Goal: Information Seeking & Learning: Get advice/opinions

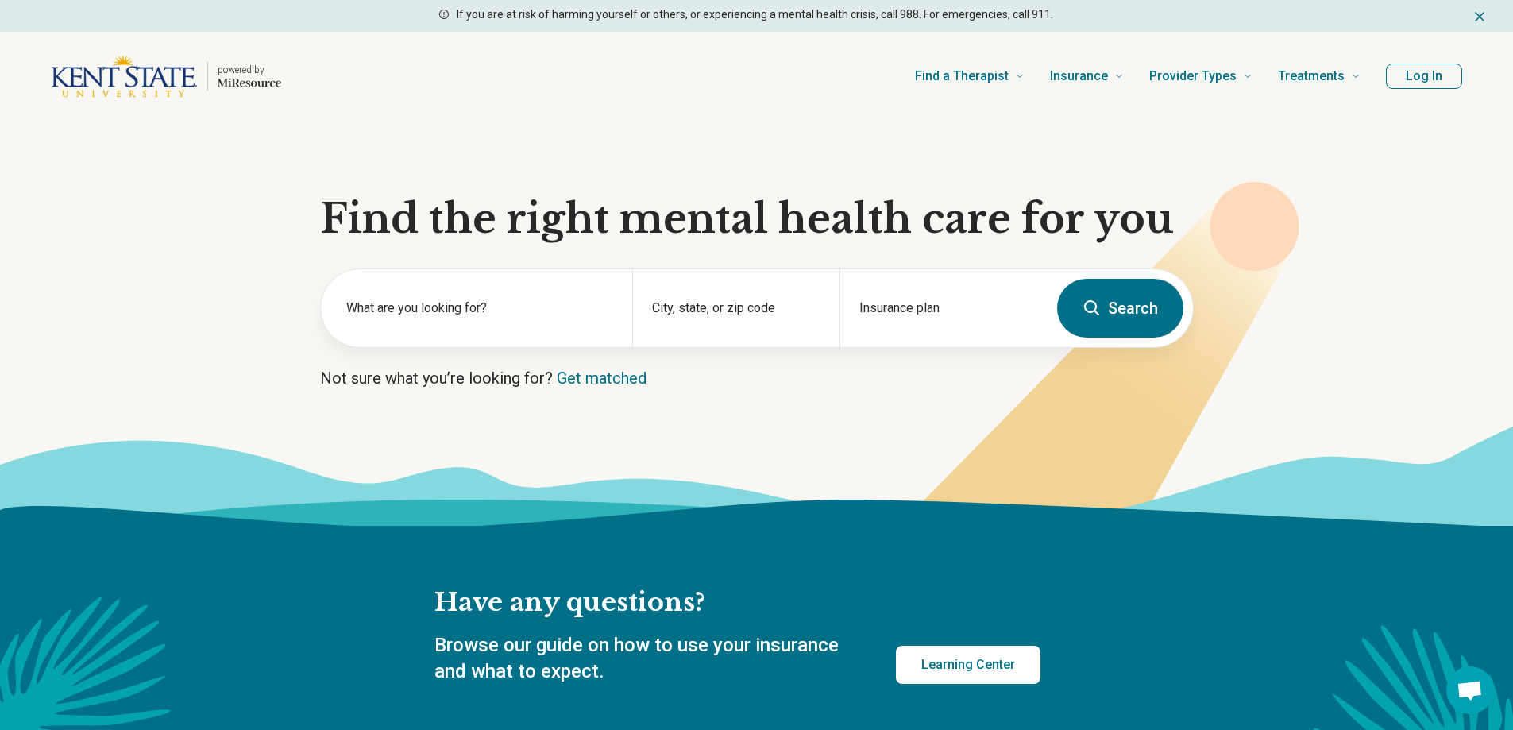
click at [1417, 75] on button "Log In" at bounding box center [1424, 76] width 76 height 25
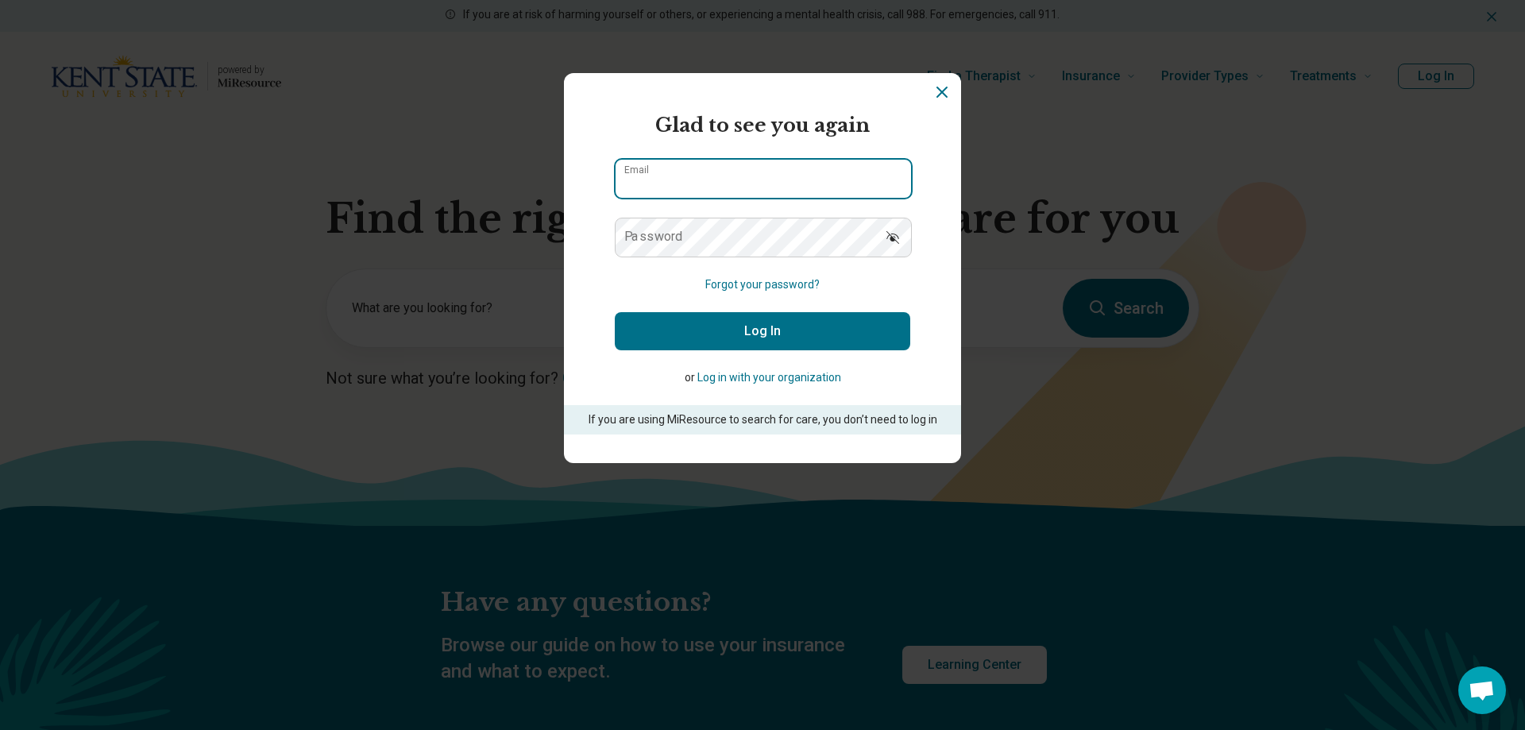
click at [663, 168] on input "Email" at bounding box center [762, 179] width 295 height 38
type input "**********"
click at [667, 236] on label "Password" at bounding box center [653, 236] width 59 height 13
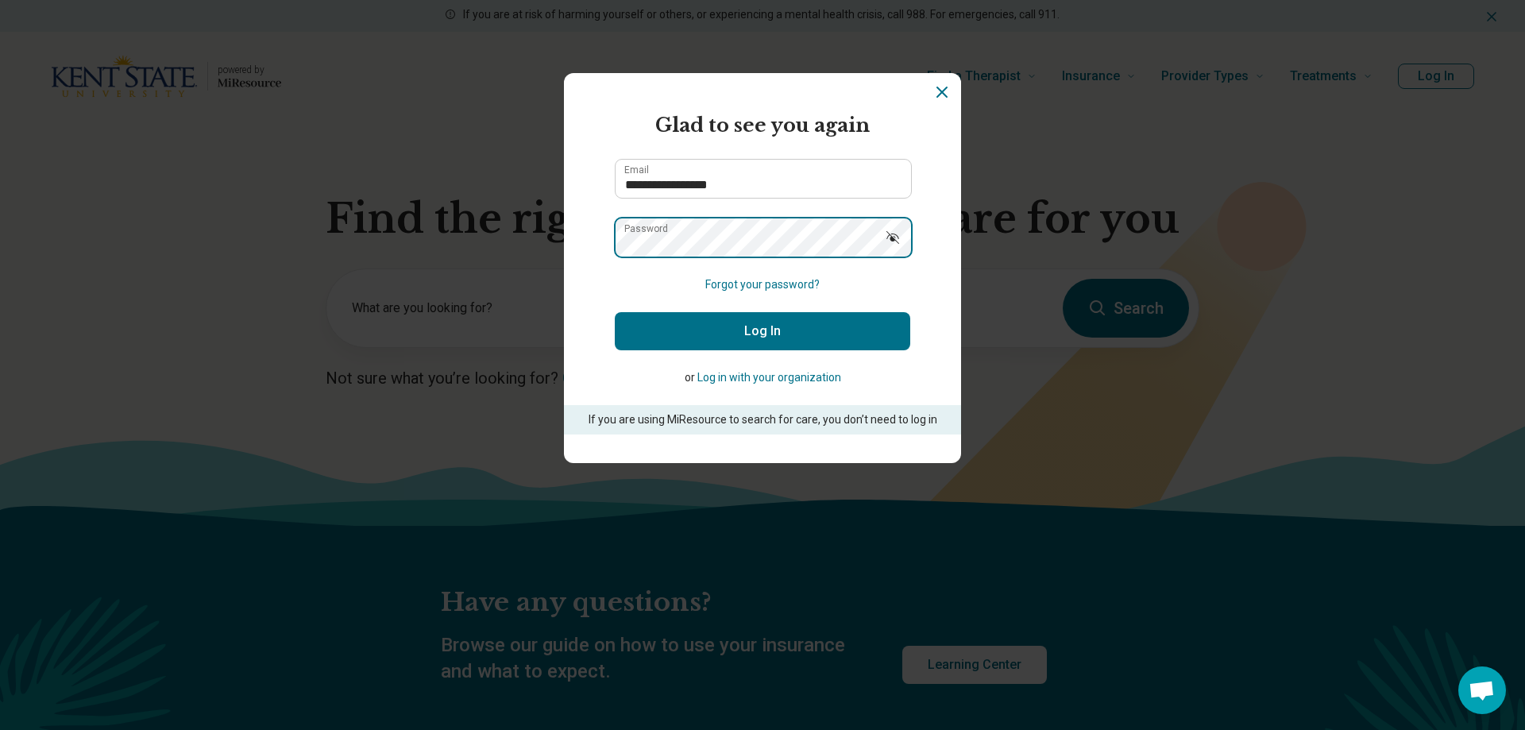
click at [615, 312] on button "Log In" at bounding box center [762, 331] width 295 height 38
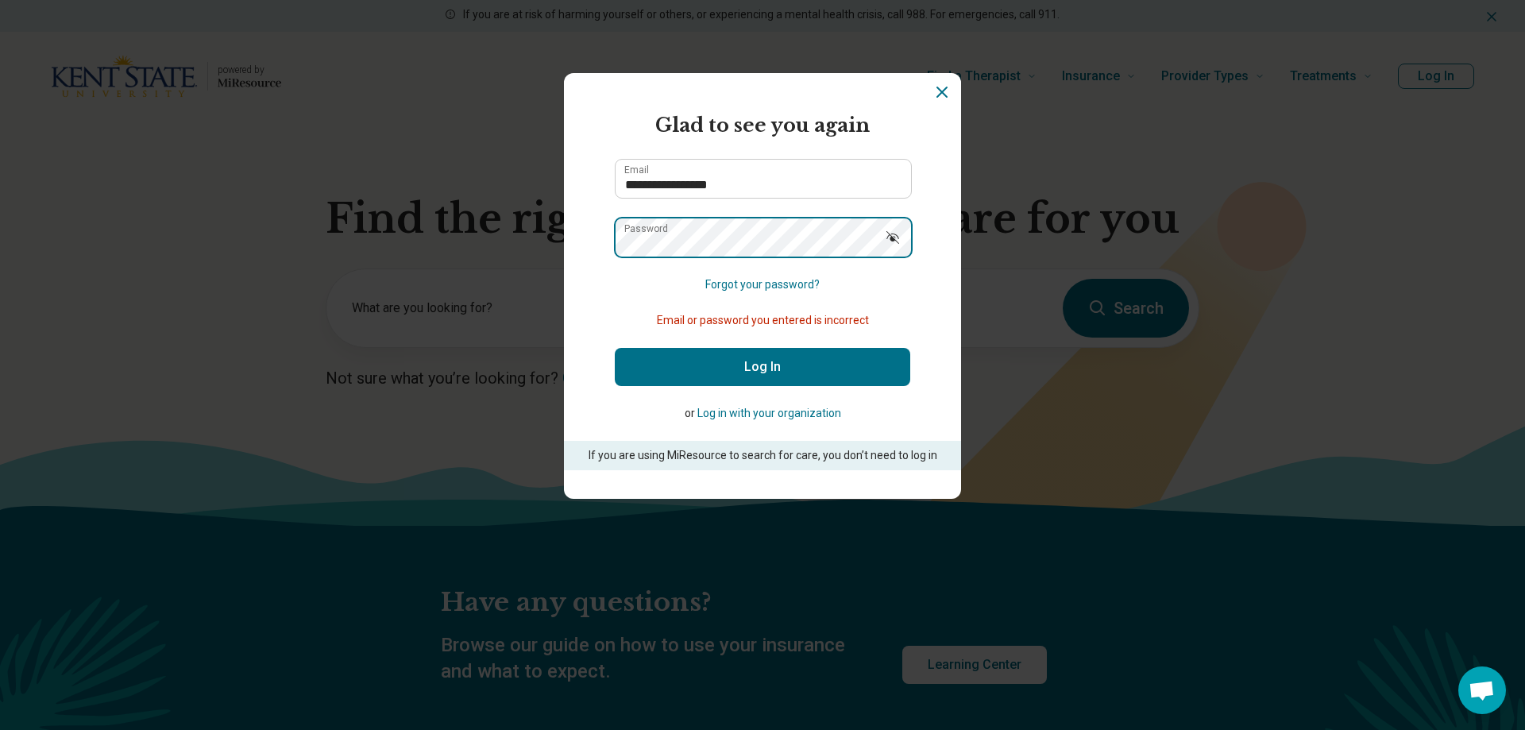
click at [531, 243] on div "**********" at bounding box center [762, 365] width 1525 height 730
click at [615, 348] on button "Log In" at bounding box center [762, 367] width 295 height 38
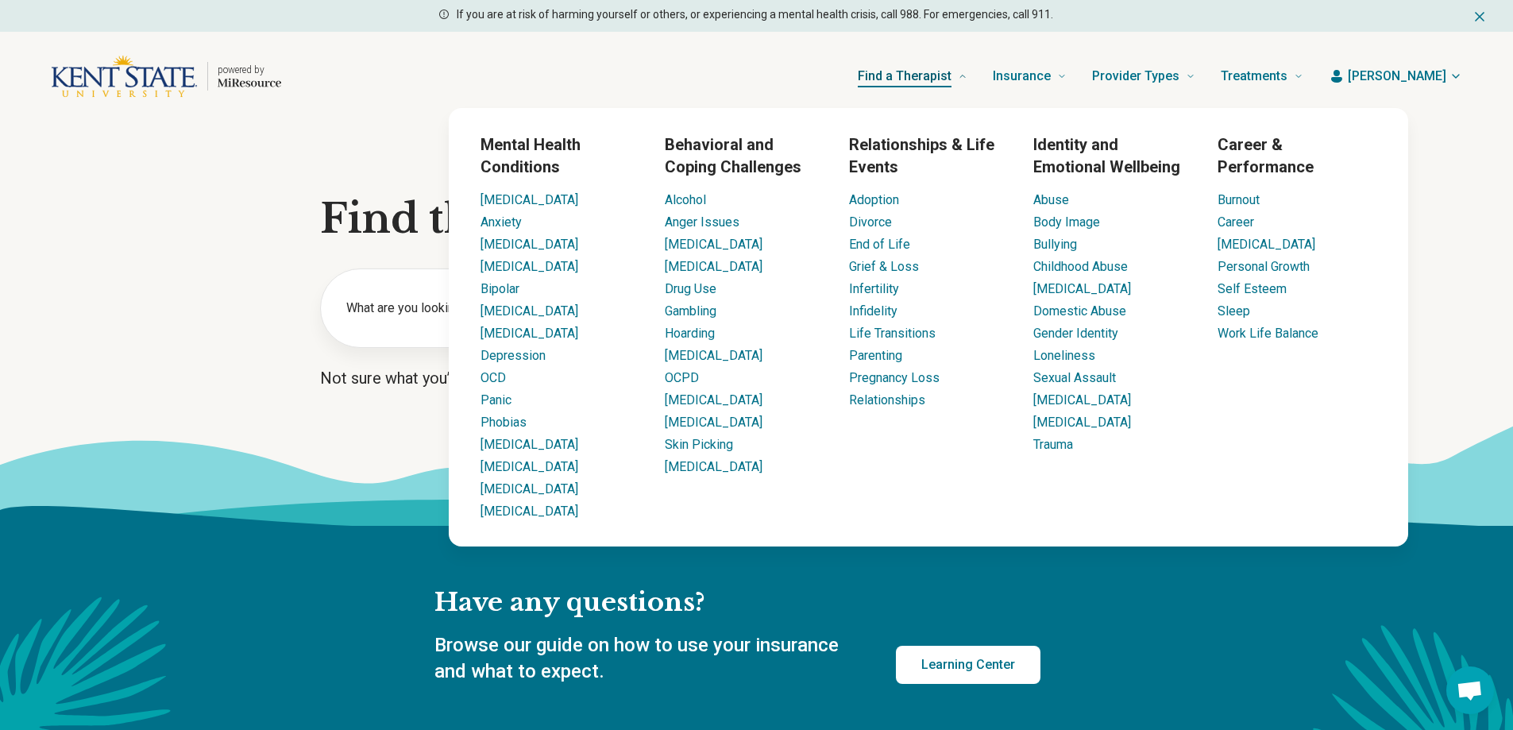
click at [951, 80] on span "Find a Therapist" at bounding box center [905, 76] width 94 height 22
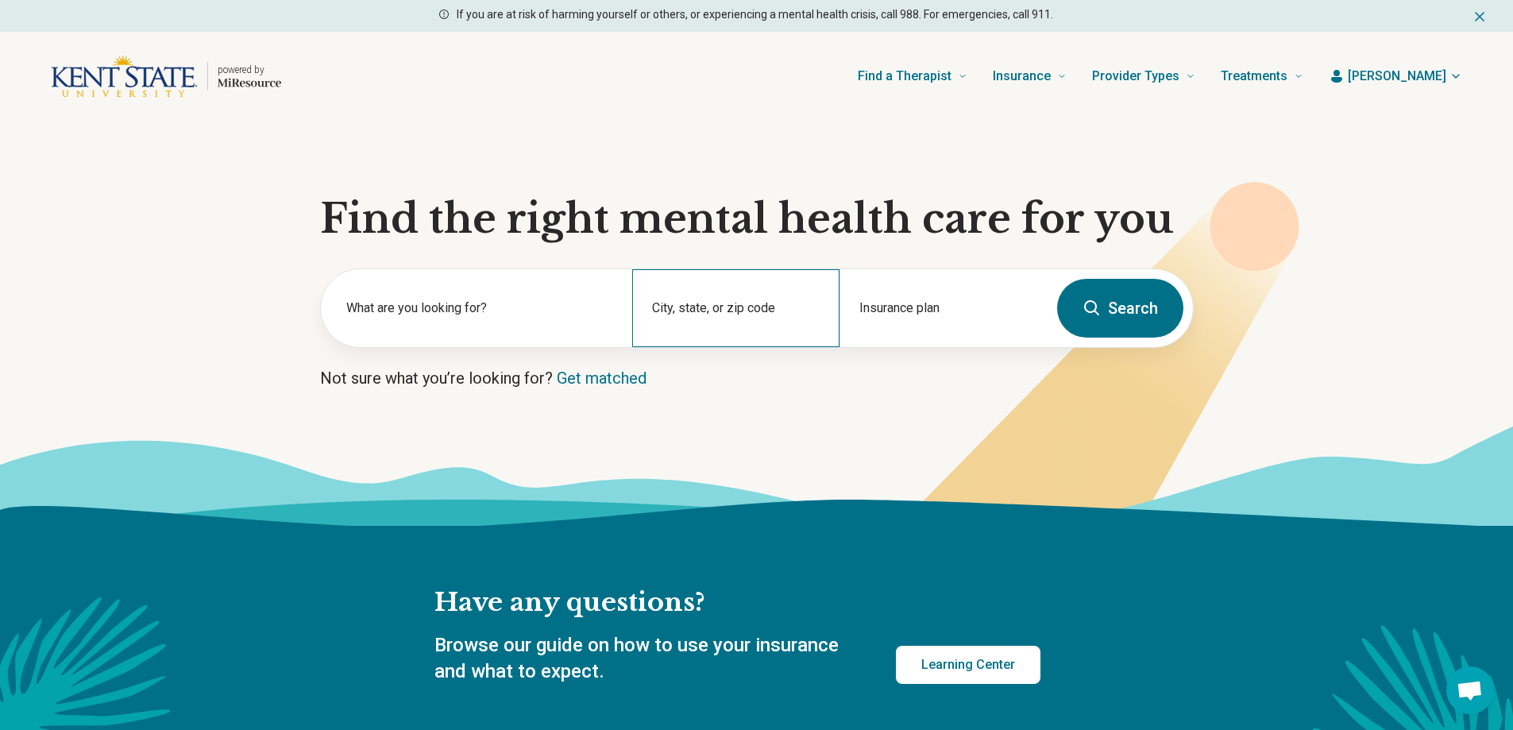
click at [705, 310] on div "City, state, or zip code" at bounding box center [735, 308] width 207 height 78
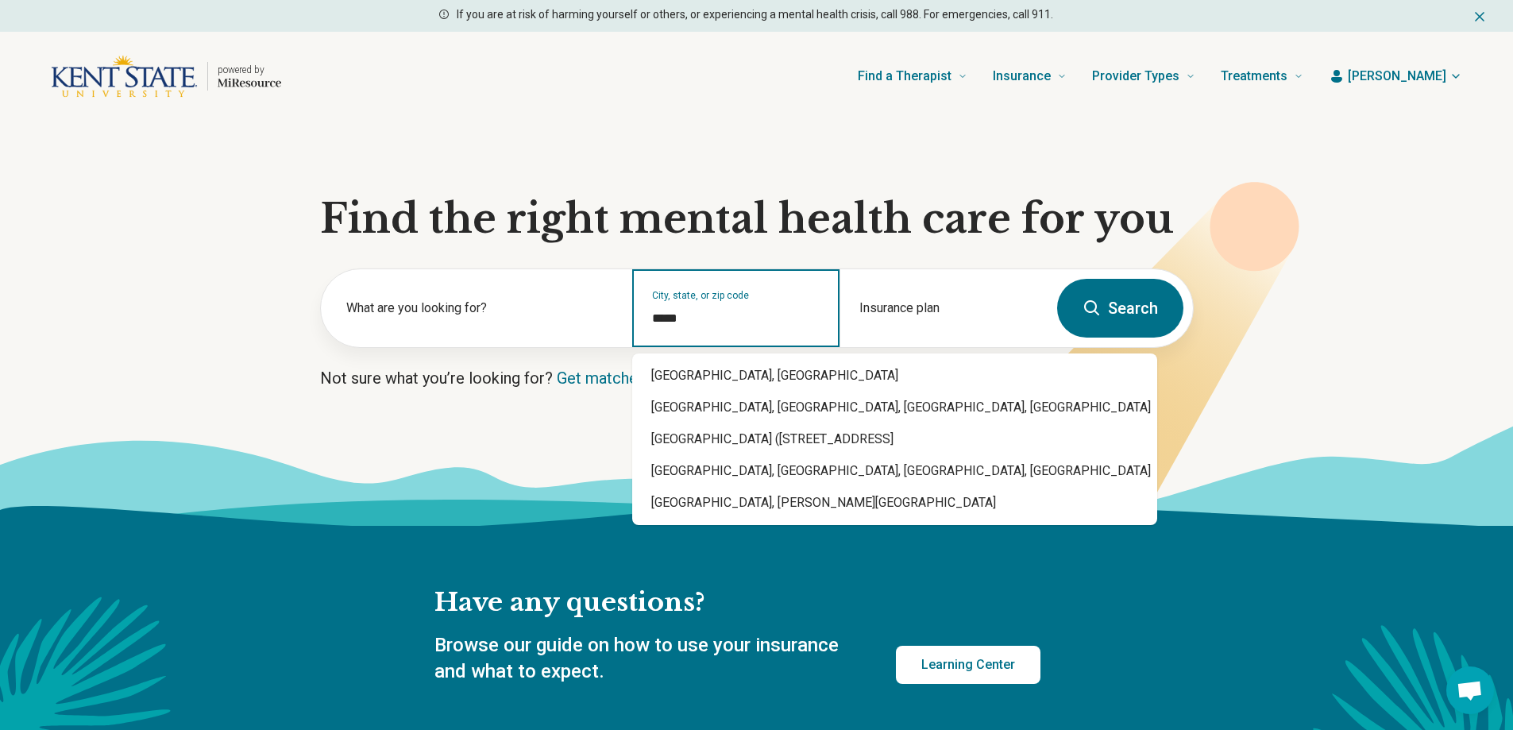
click at [700, 367] on div "[GEOGRAPHIC_DATA], [GEOGRAPHIC_DATA]" at bounding box center [894, 376] width 525 height 32
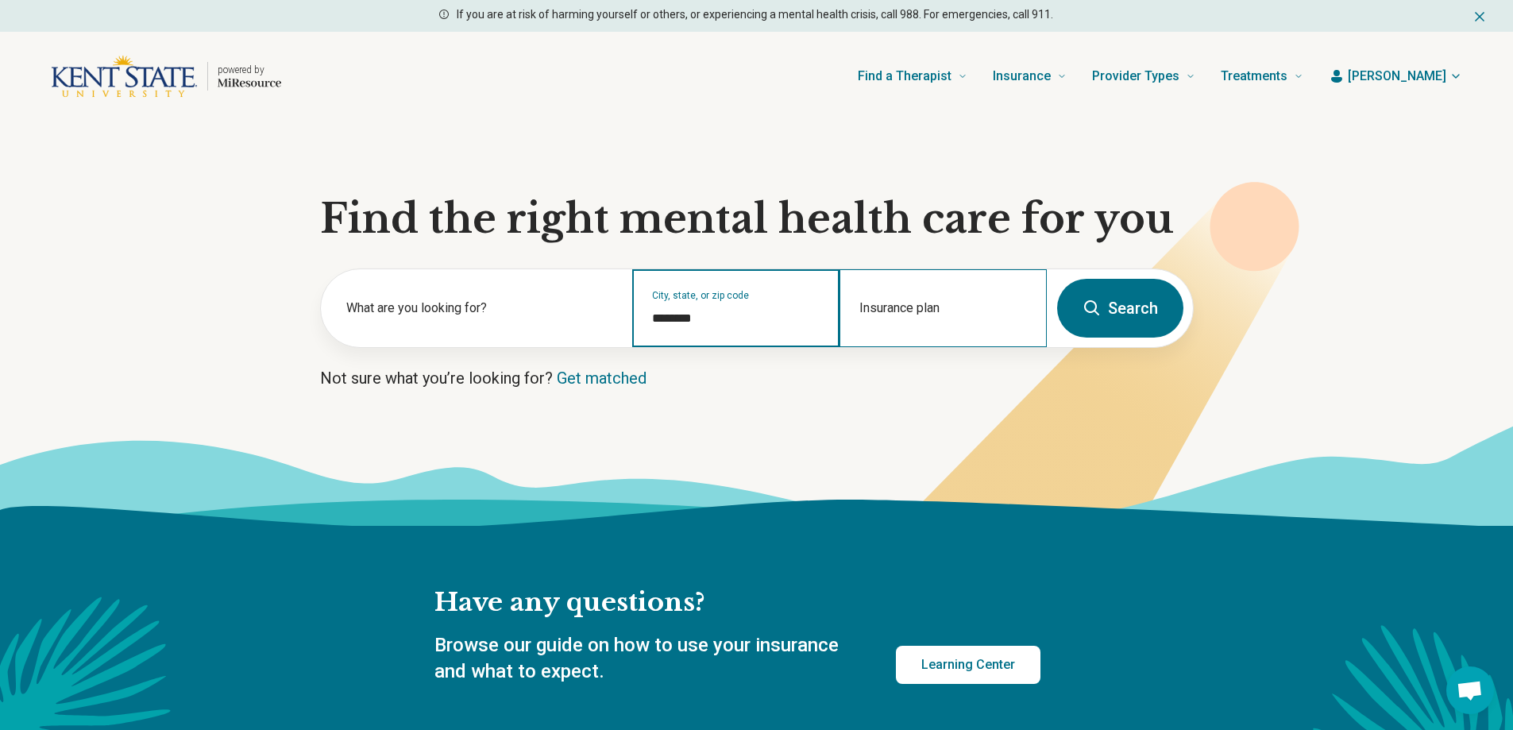
type input "********"
click at [903, 305] on div "Insurance plan" at bounding box center [942, 308] width 207 height 78
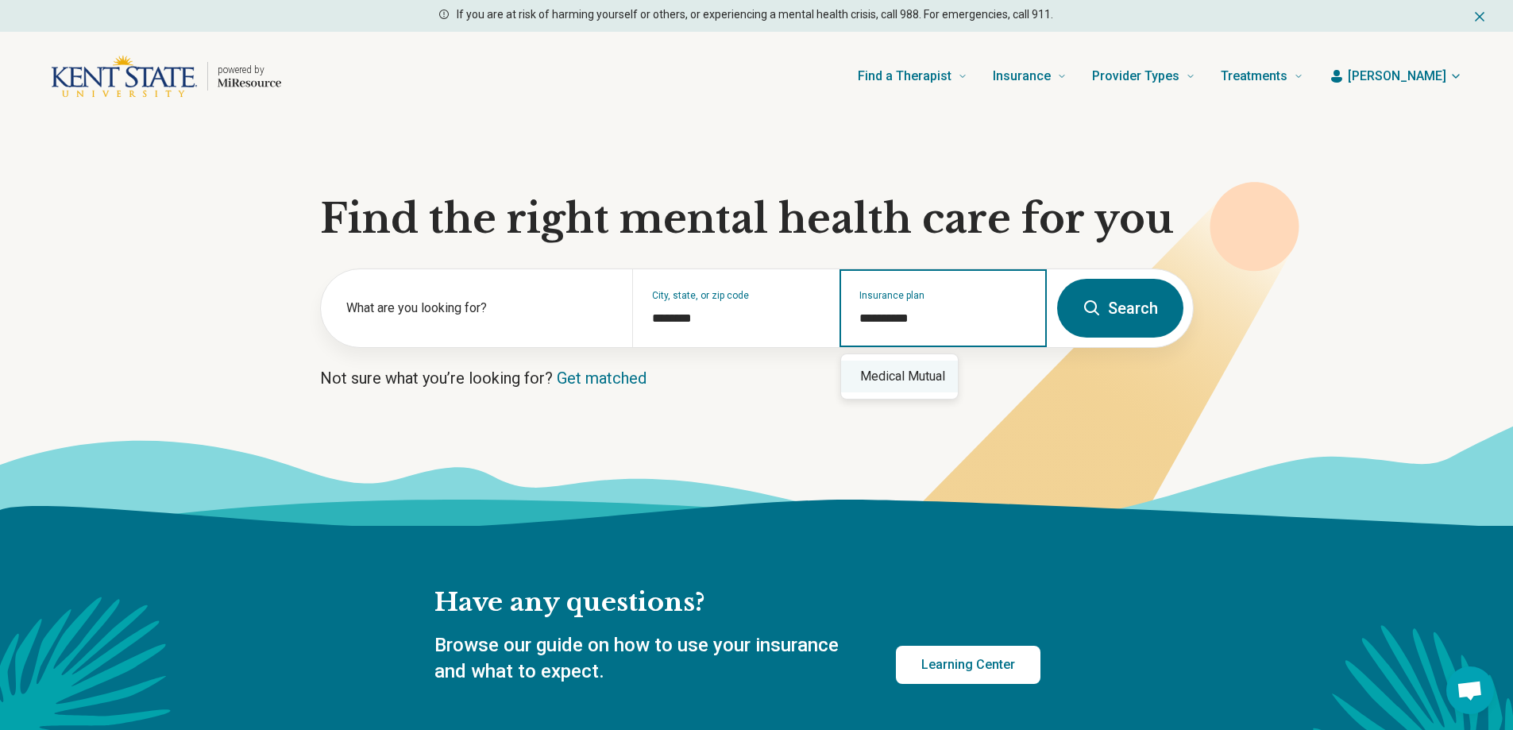
click at [895, 374] on div "Medical Mutual" at bounding box center [899, 377] width 117 height 32
type input "**********"
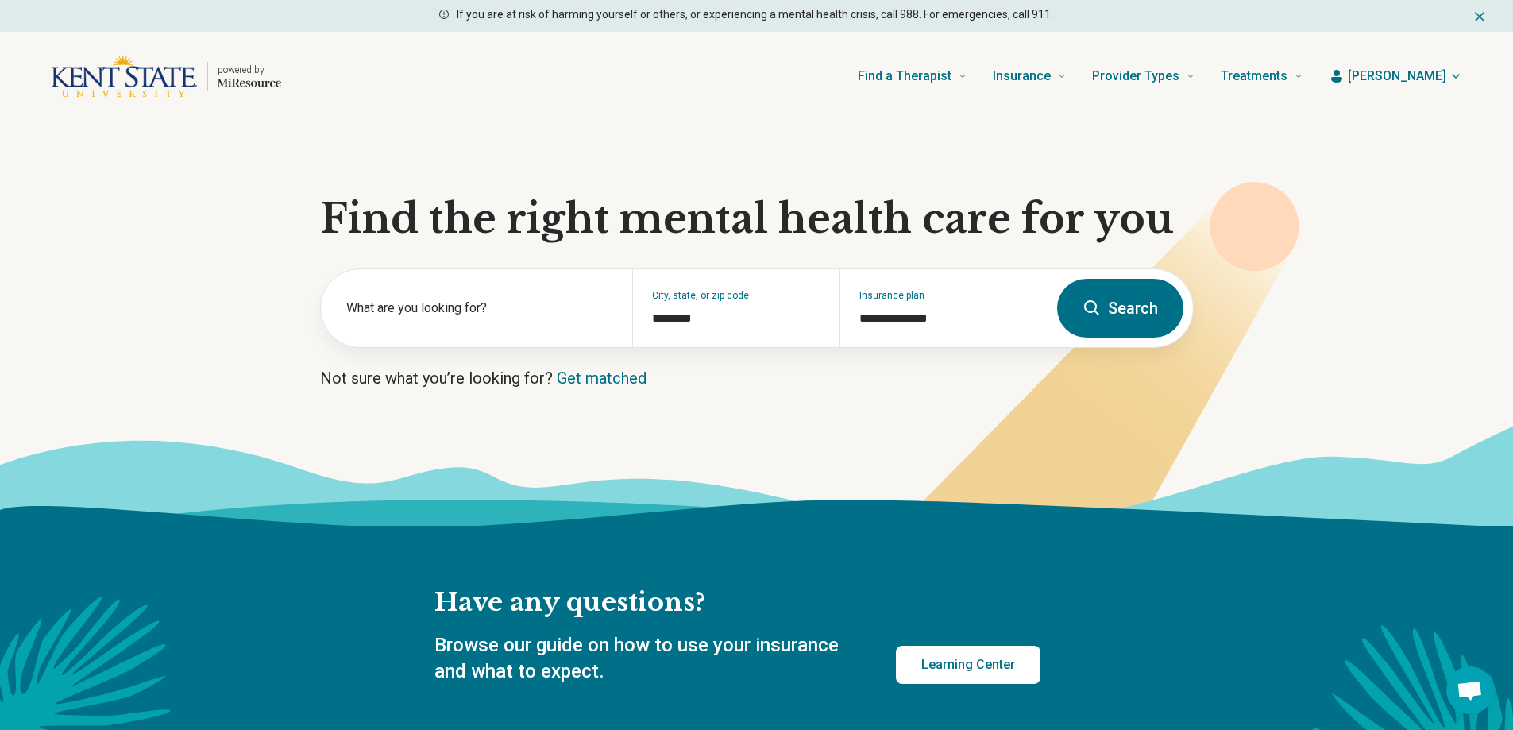
click at [1113, 300] on button "Search" at bounding box center [1120, 308] width 126 height 59
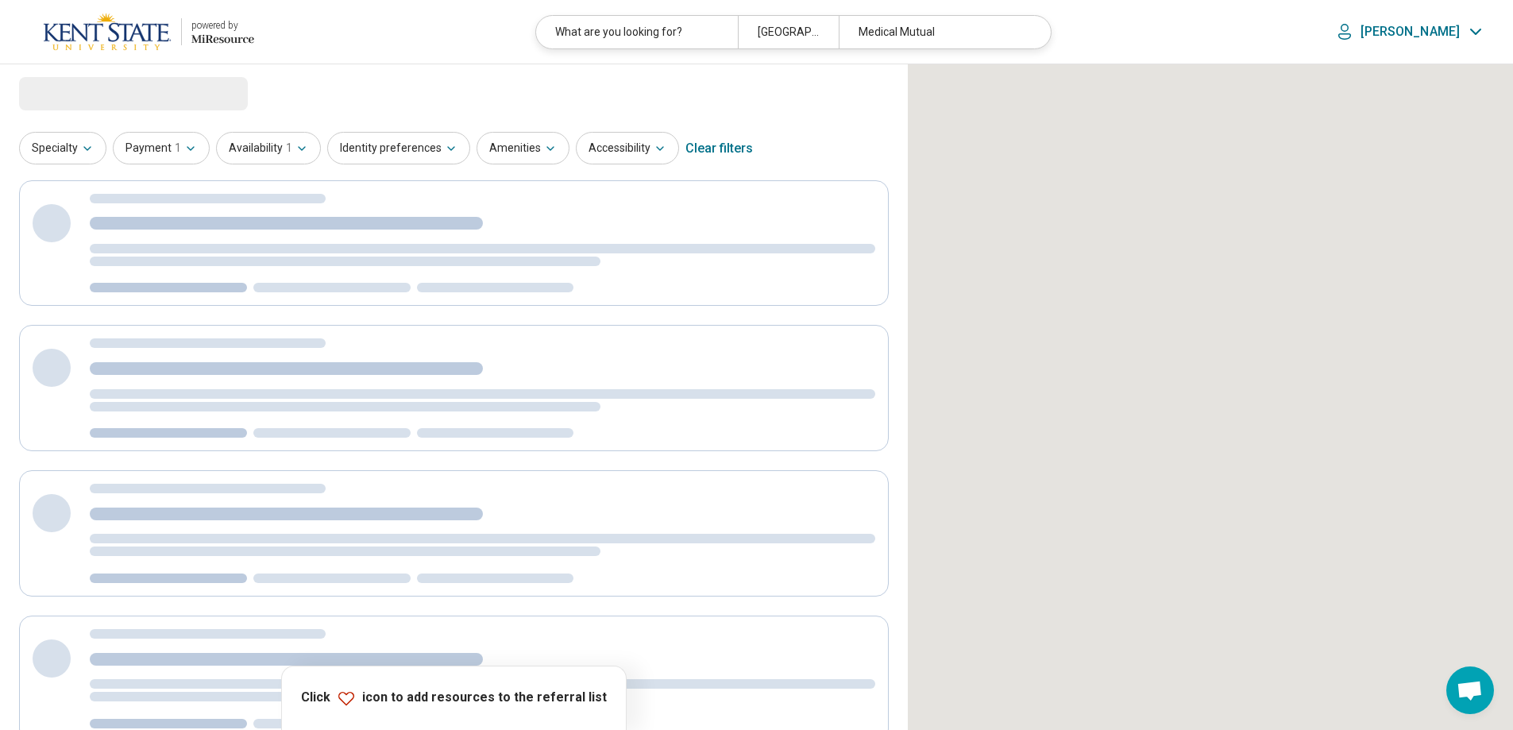
select select "***"
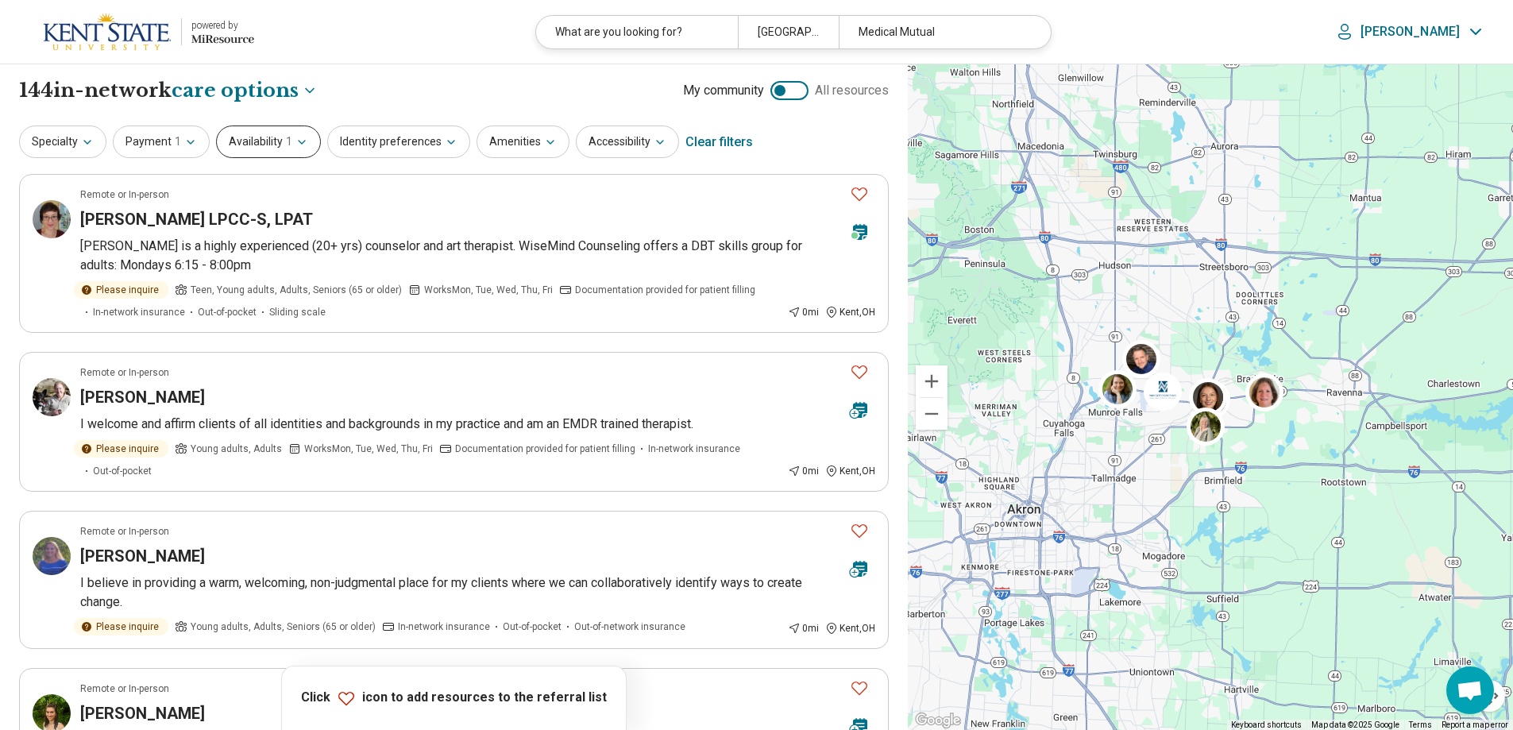
click at [270, 137] on button "Availability 1" at bounding box center [268, 141] width 105 height 33
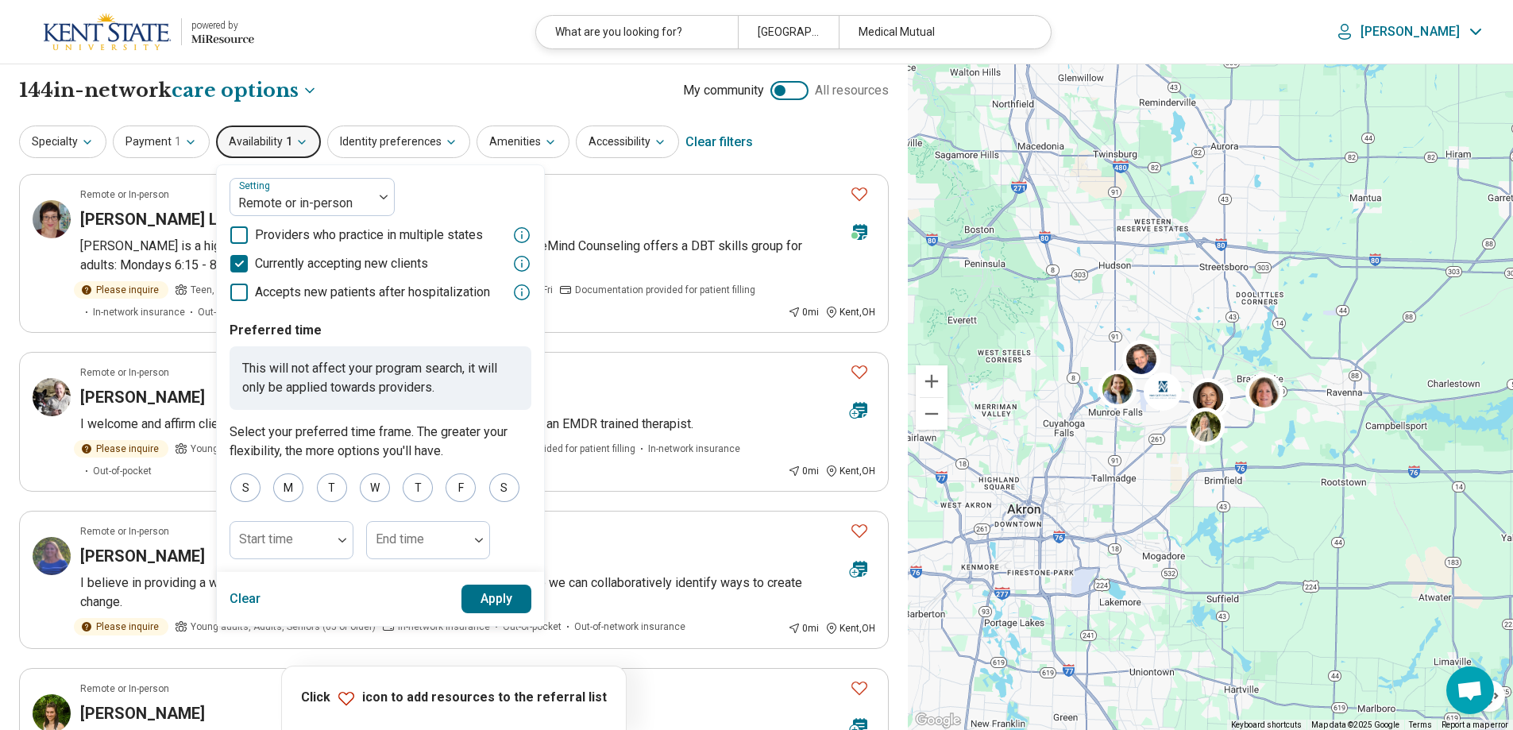
click at [501, 609] on button "Apply" at bounding box center [496, 598] width 71 height 29
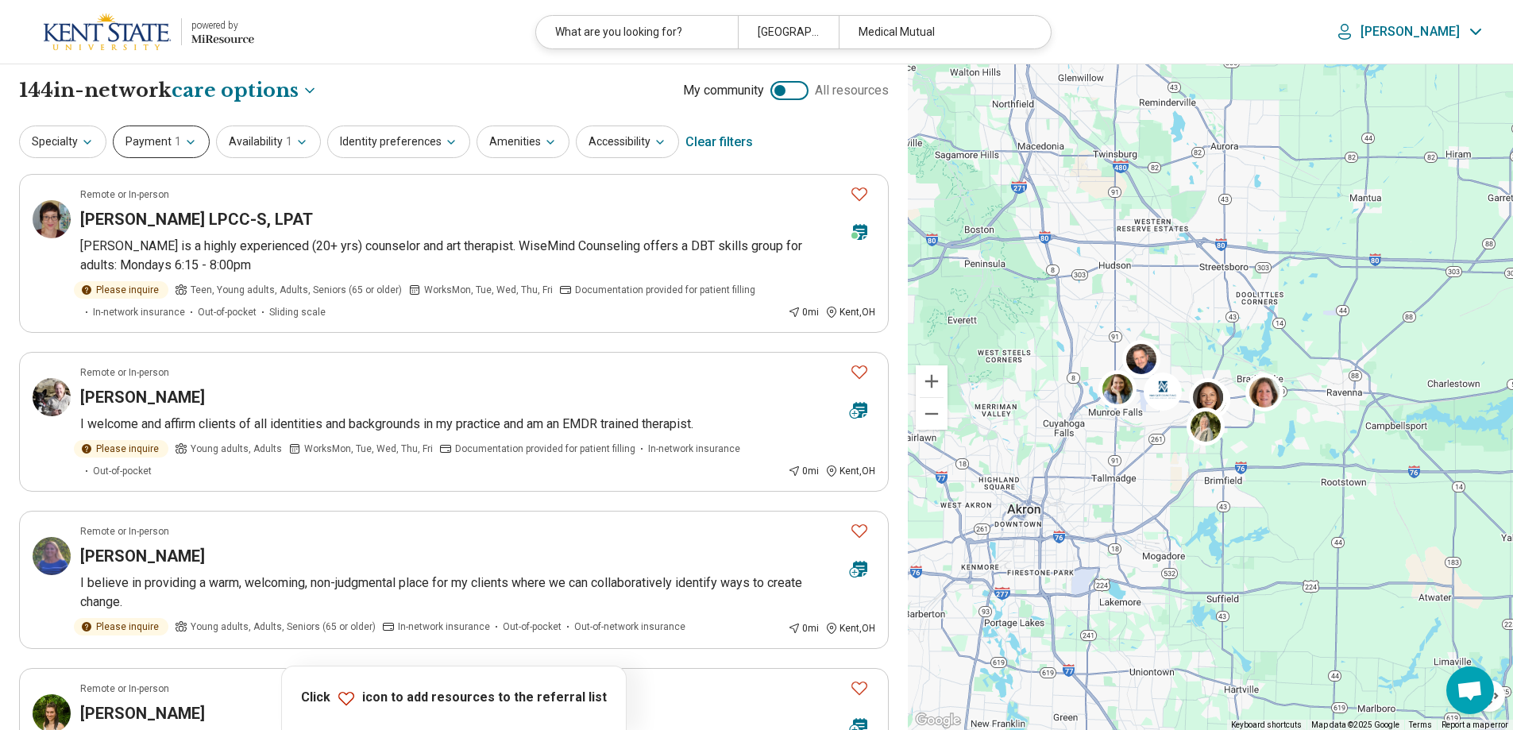
click at [141, 148] on button "Payment 1" at bounding box center [161, 141] width 97 height 33
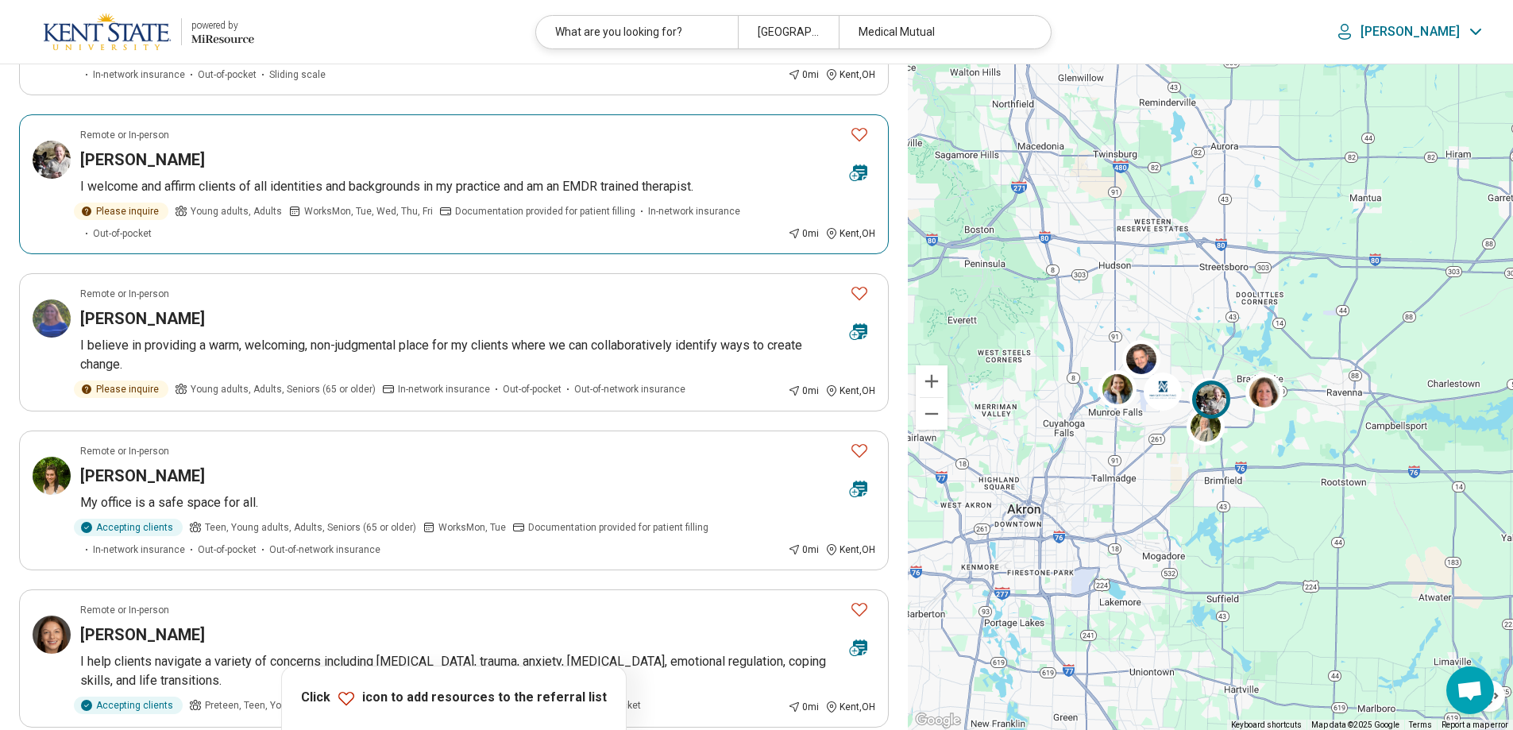
scroll to position [238, 0]
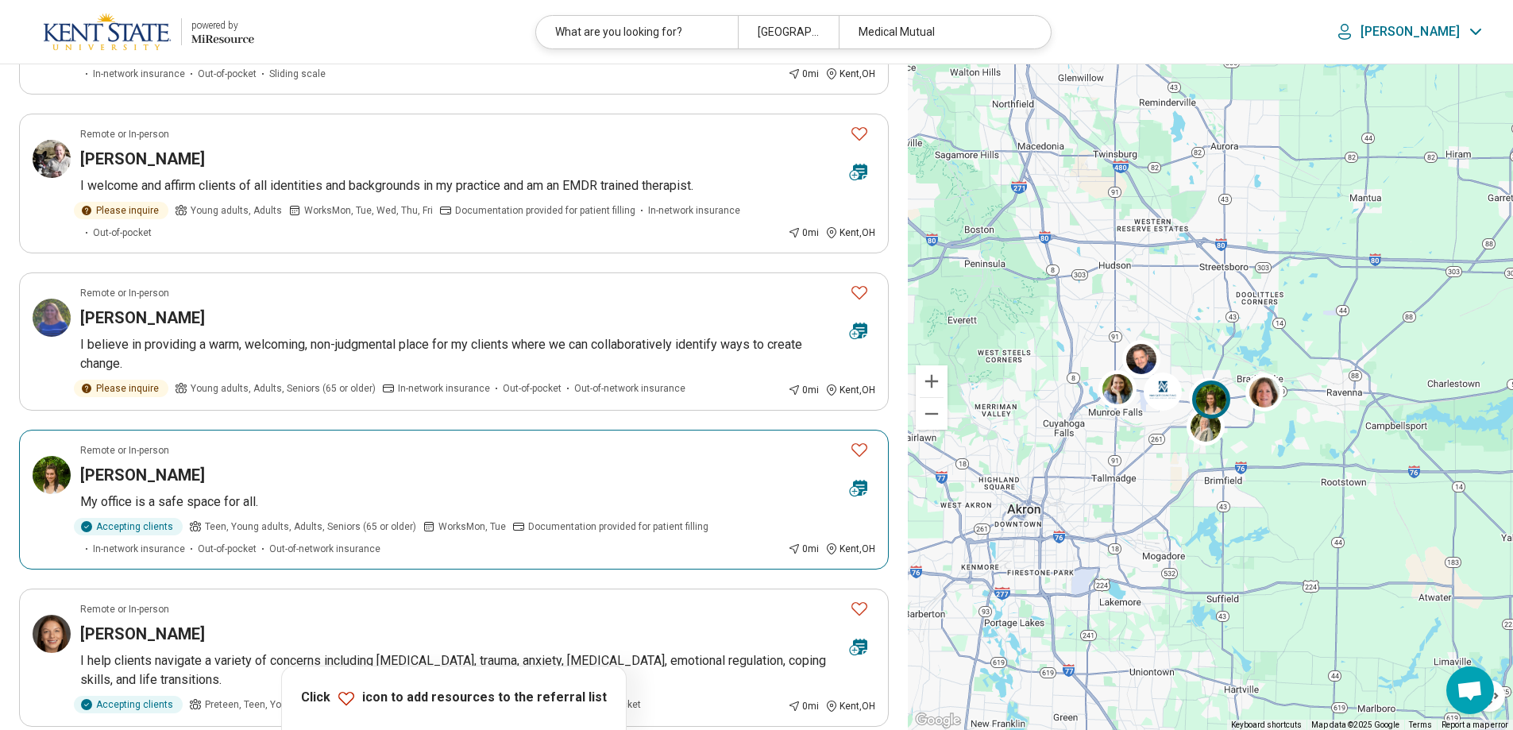
click at [864, 448] on icon "Favorite" at bounding box center [859, 449] width 19 height 19
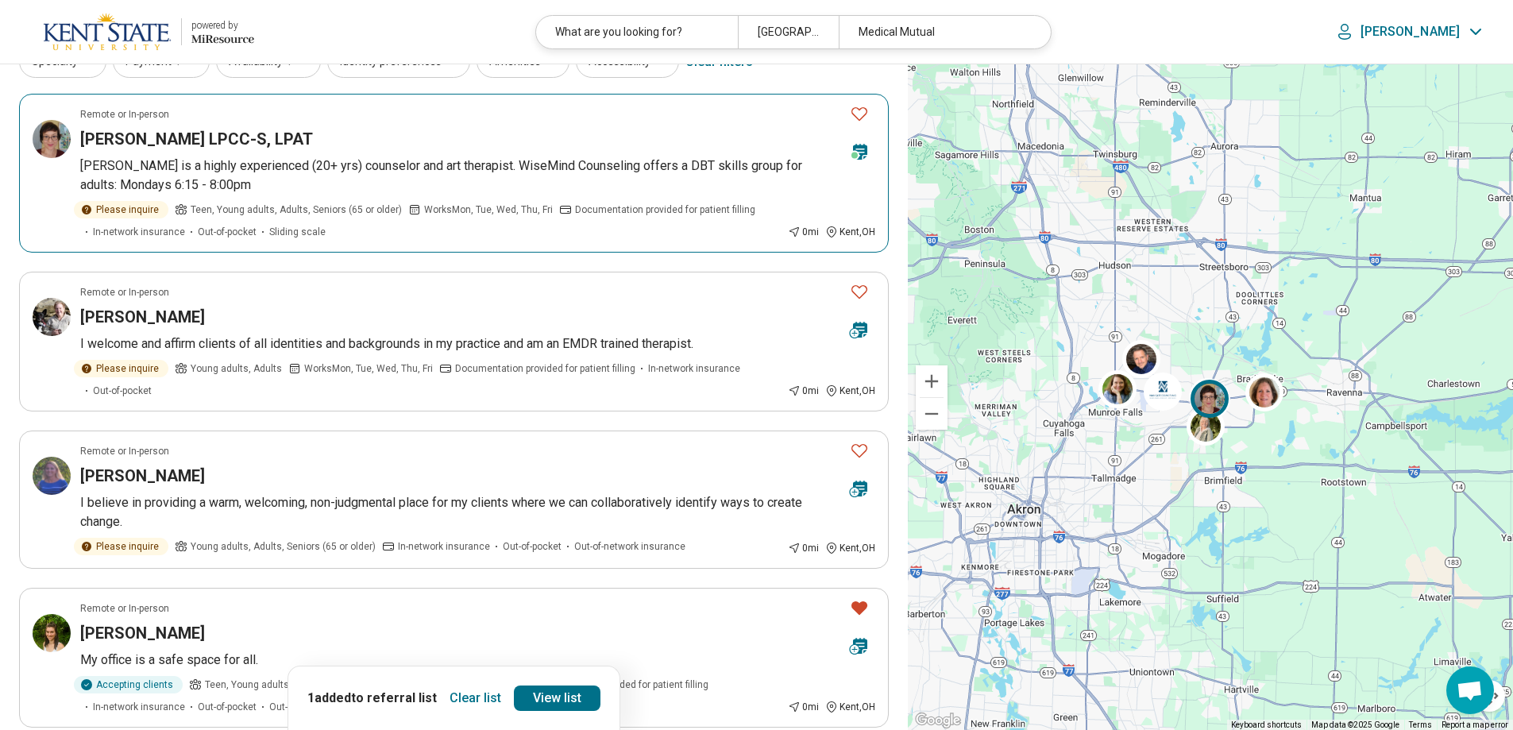
scroll to position [0, 0]
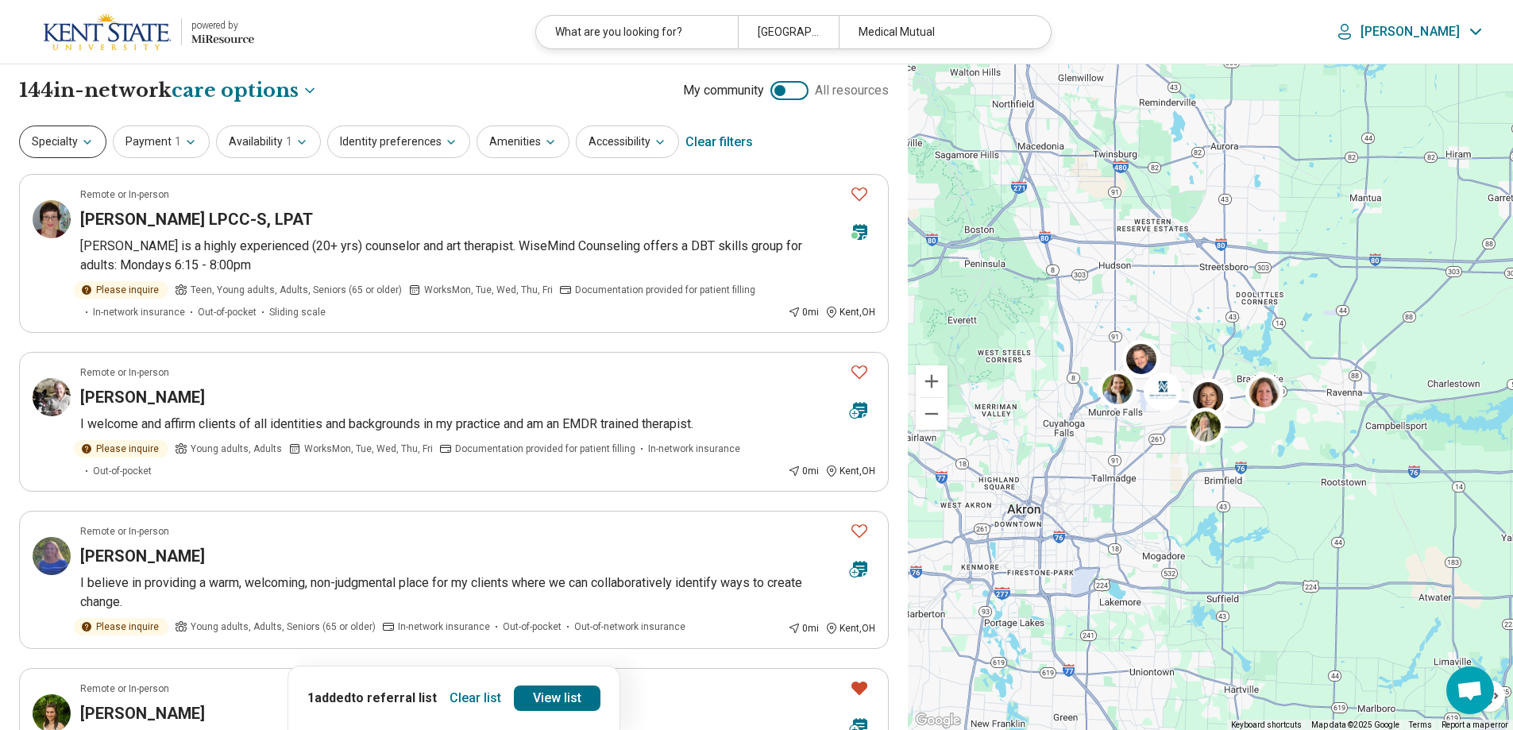
click at [48, 141] on button "Specialty" at bounding box center [62, 141] width 87 height 33
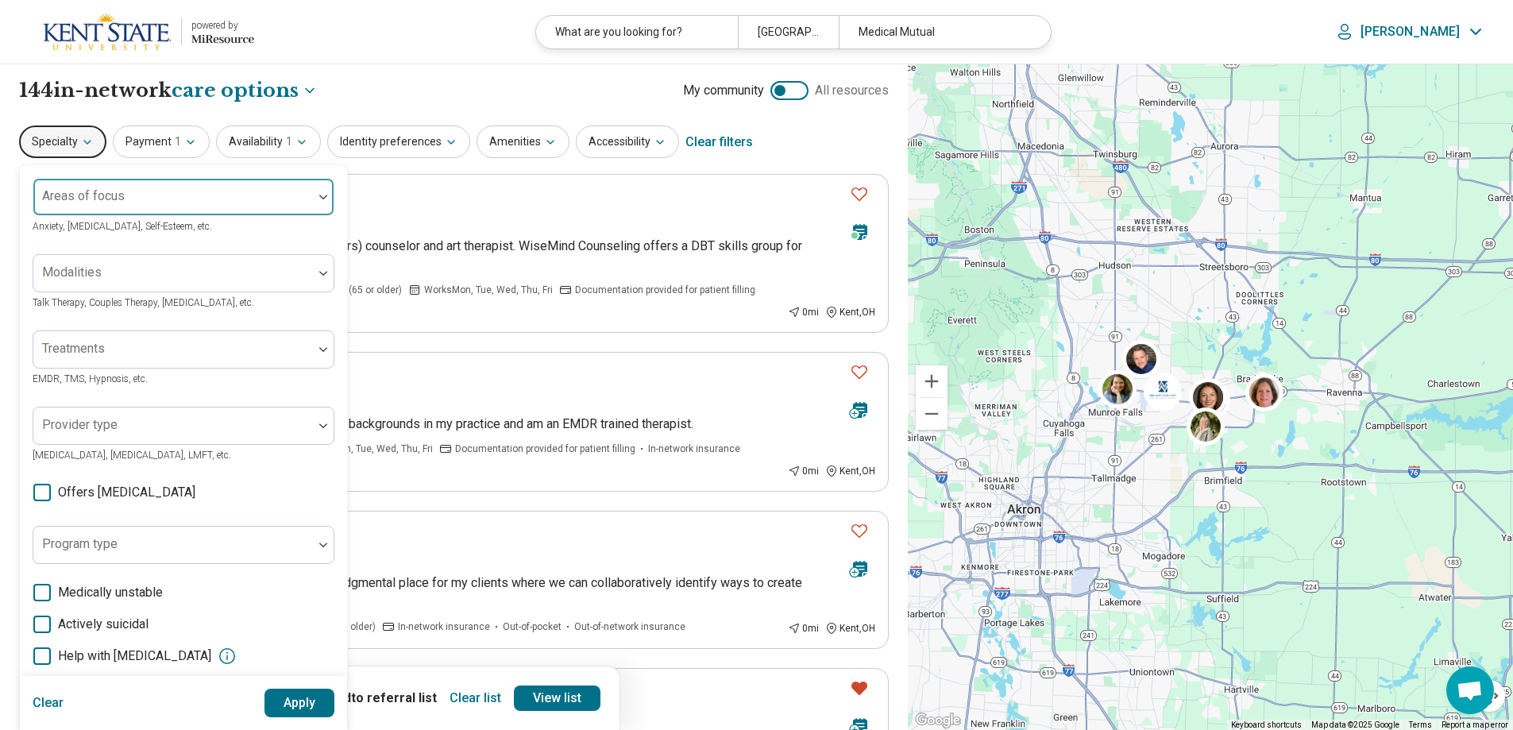
click at [67, 205] on div at bounding box center [173, 203] width 267 height 22
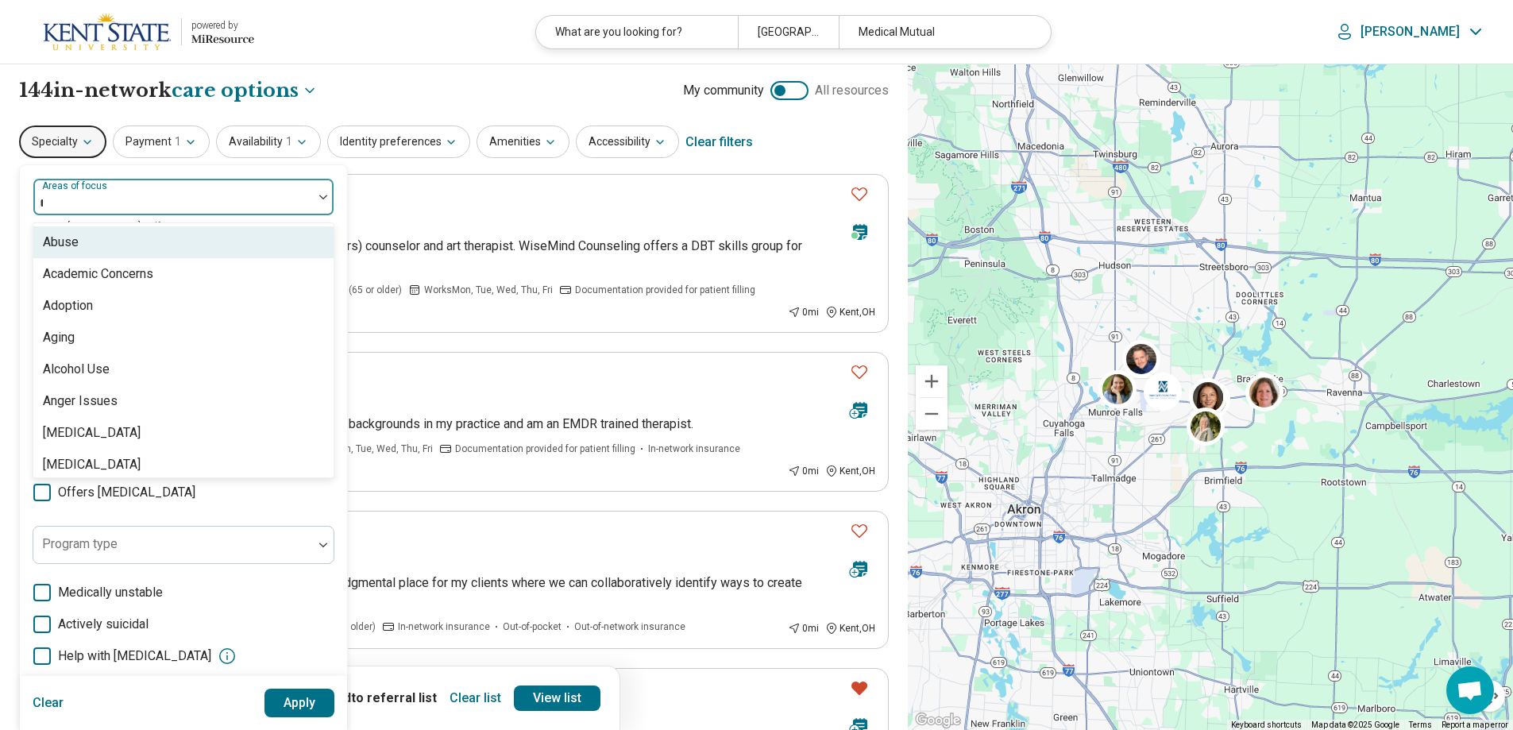
type input "**"
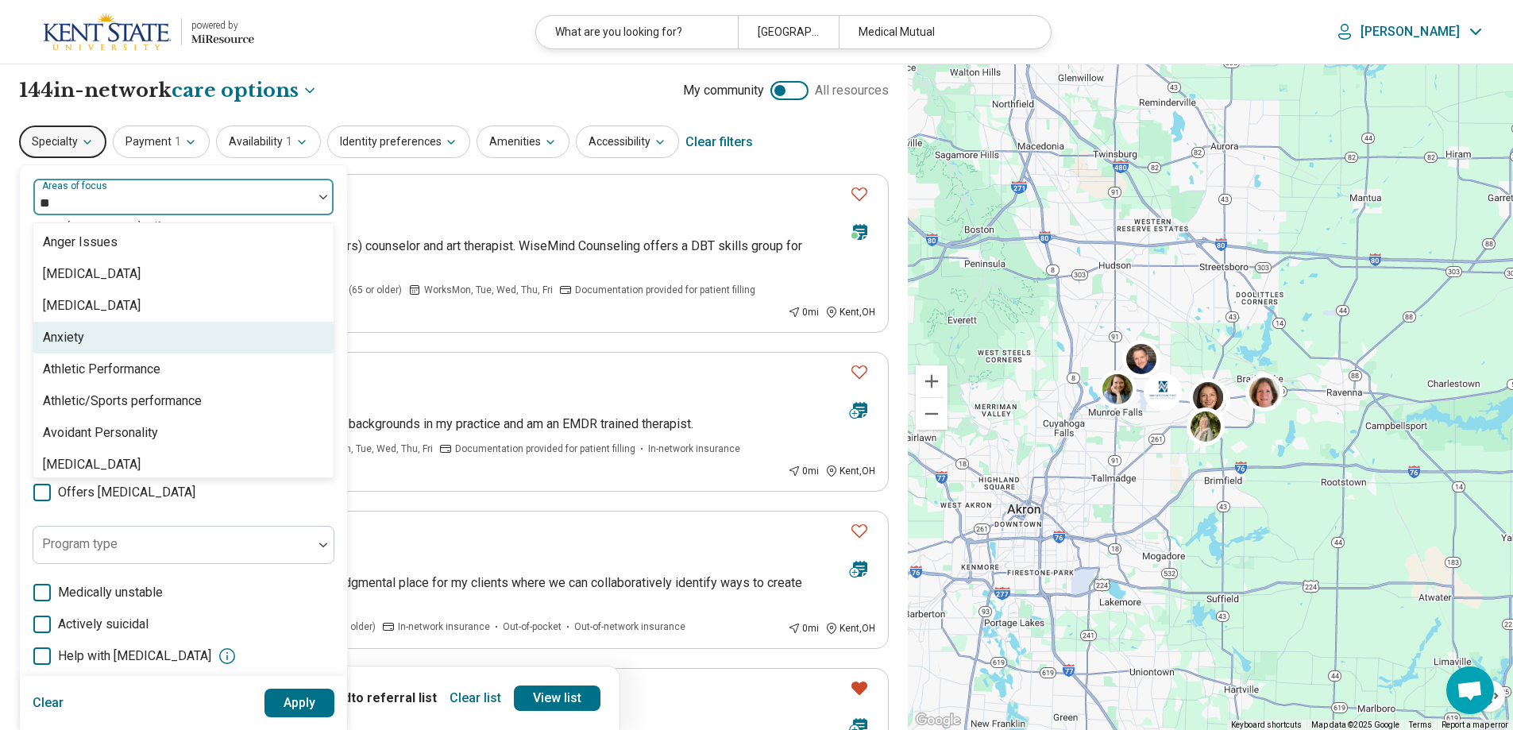
click at [66, 335] on div "Anxiety" at bounding box center [63, 337] width 41 height 19
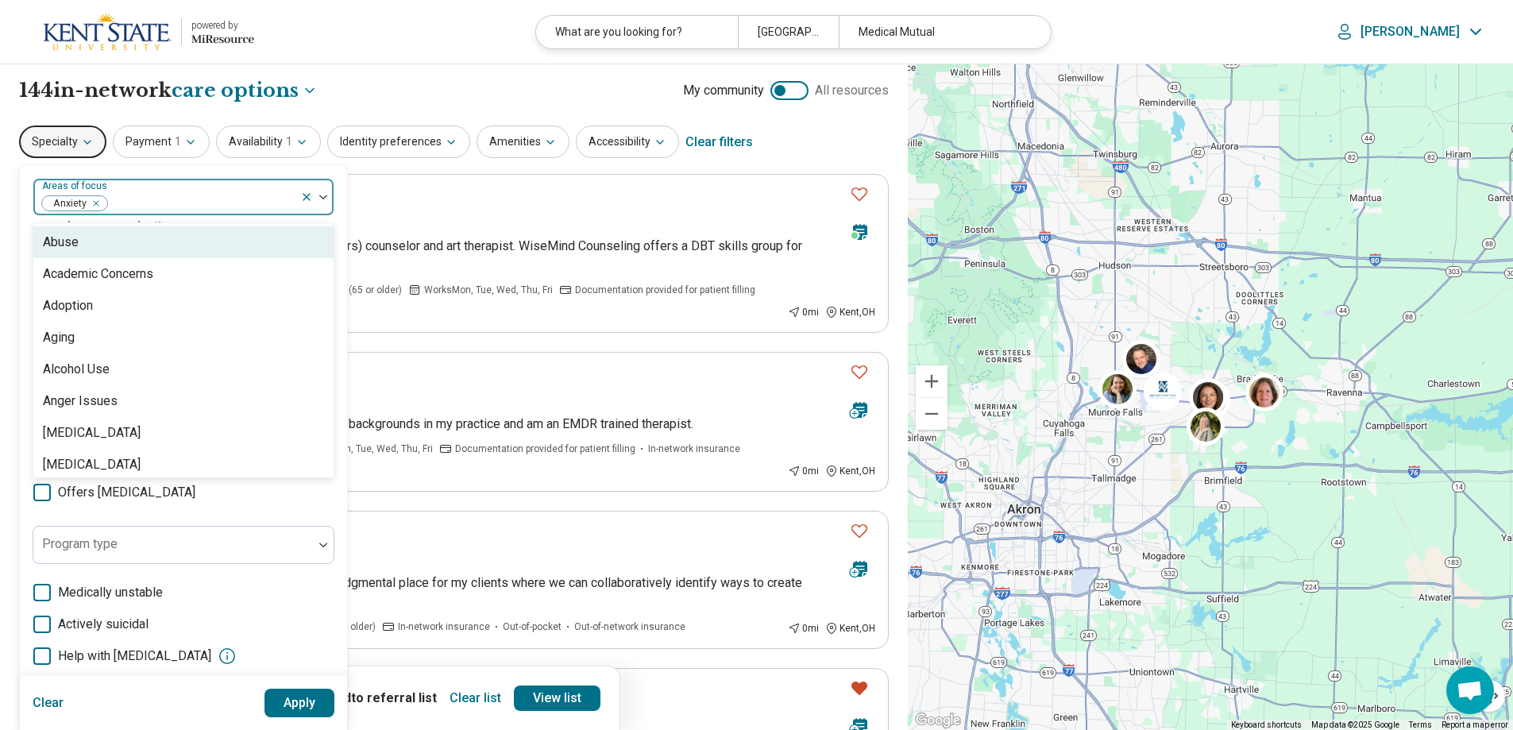
click at [297, 709] on button "Apply" at bounding box center [299, 702] width 71 height 29
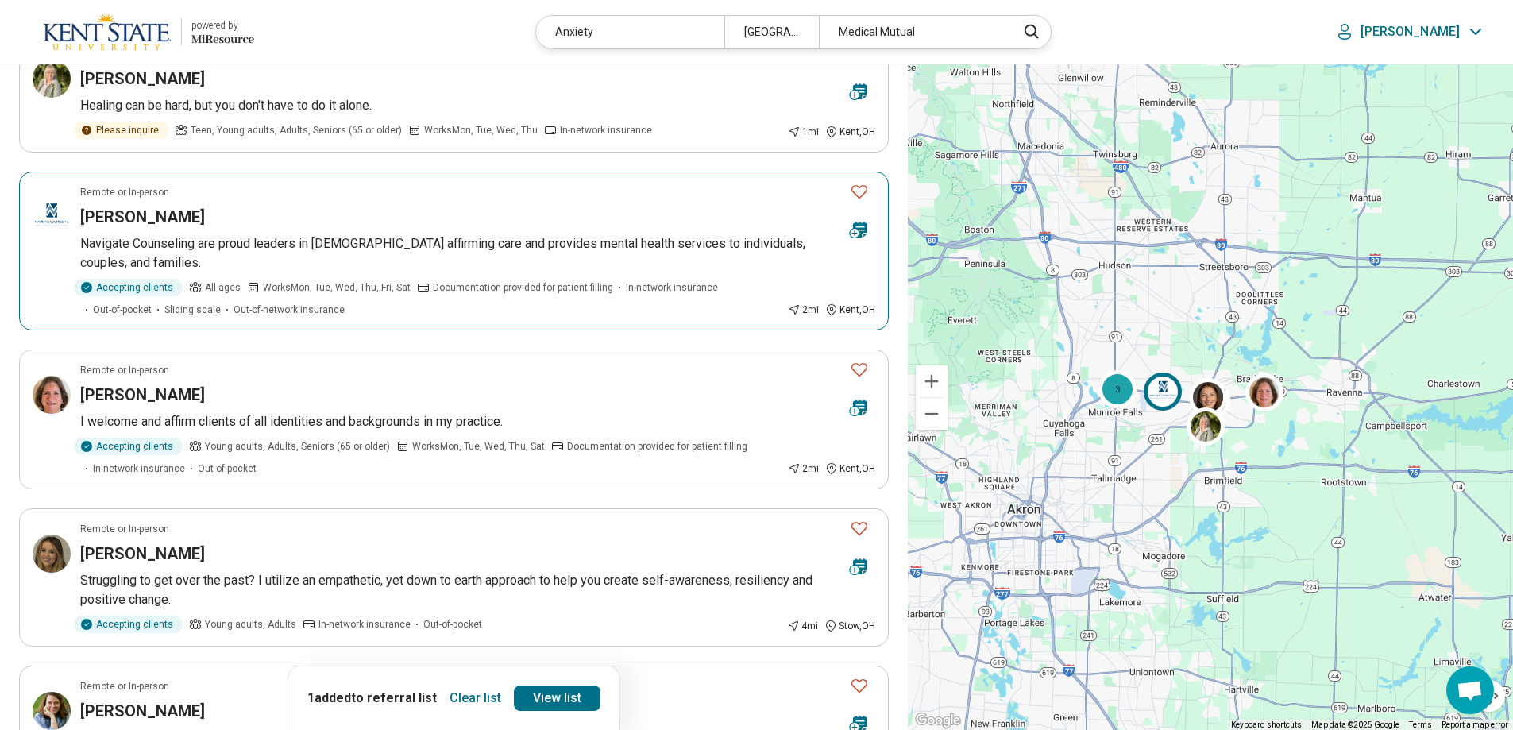
scroll to position [793, 0]
click at [857, 528] on icon "Favorite" at bounding box center [859, 527] width 19 height 19
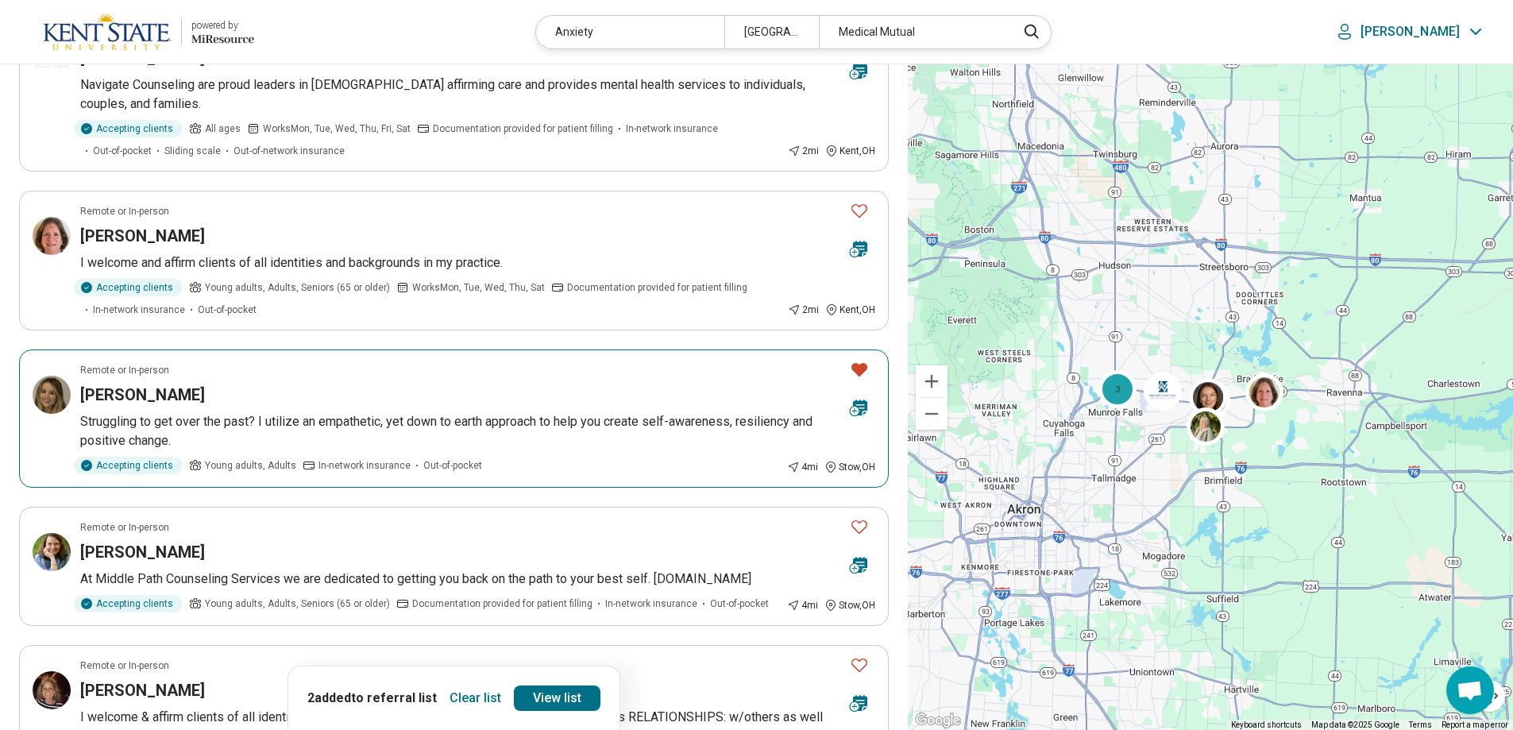
scroll to position [951, 0]
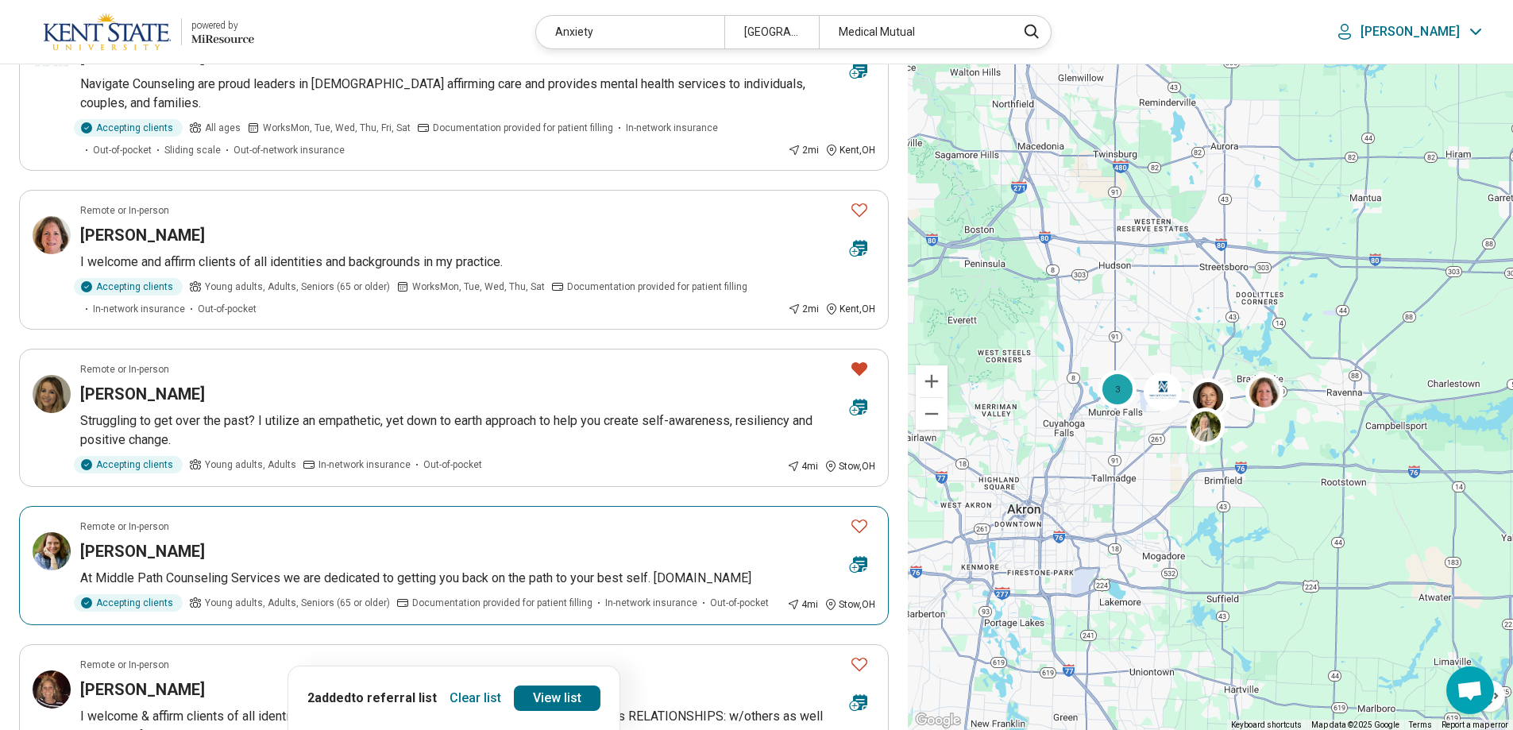
click at [857, 527] on icon "Favorite" at bounding box center [859, 525] width 19 height 19
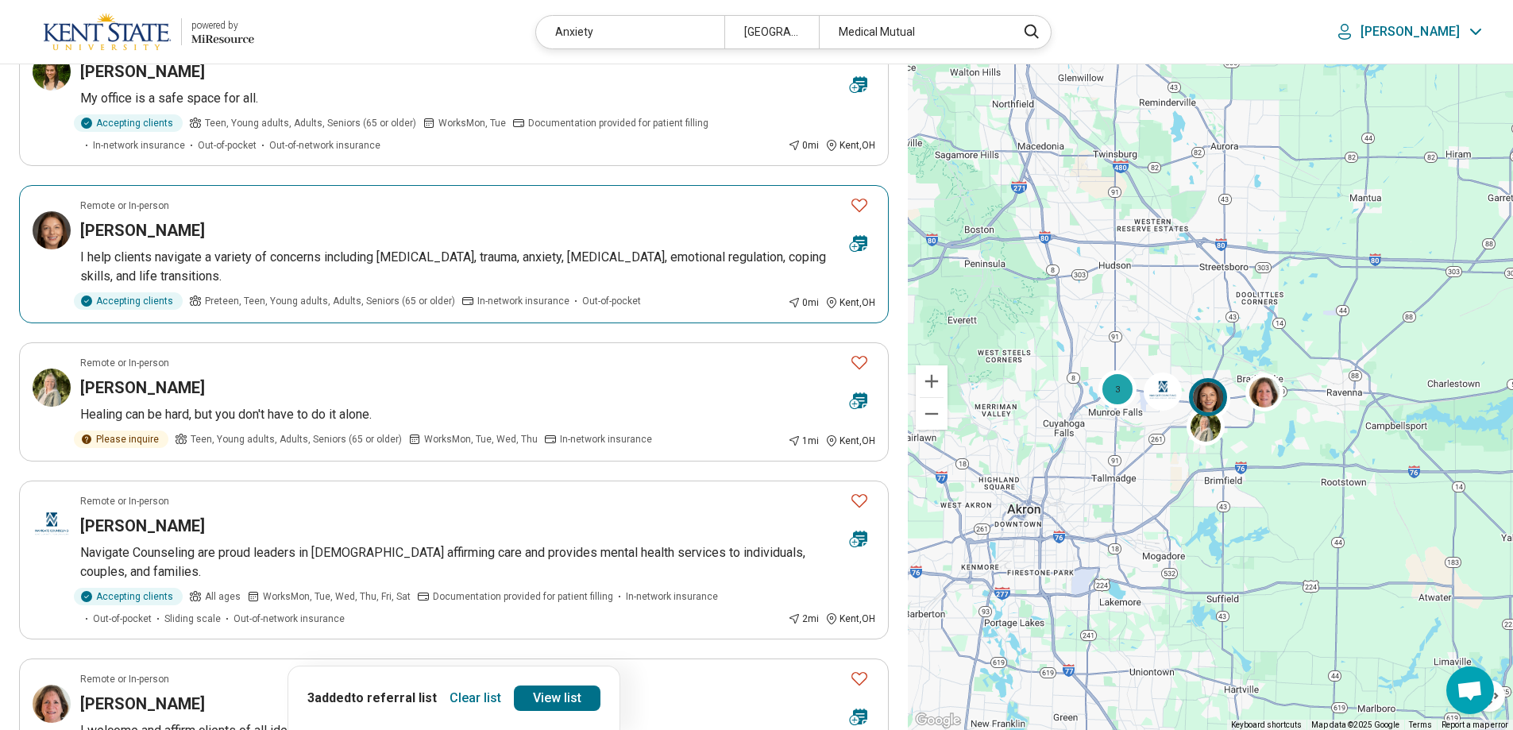
scroll to position [480, 0]
click at [580, 214] on div "Remote or In-person" at bounding box center [458, 208] width 757 height 14
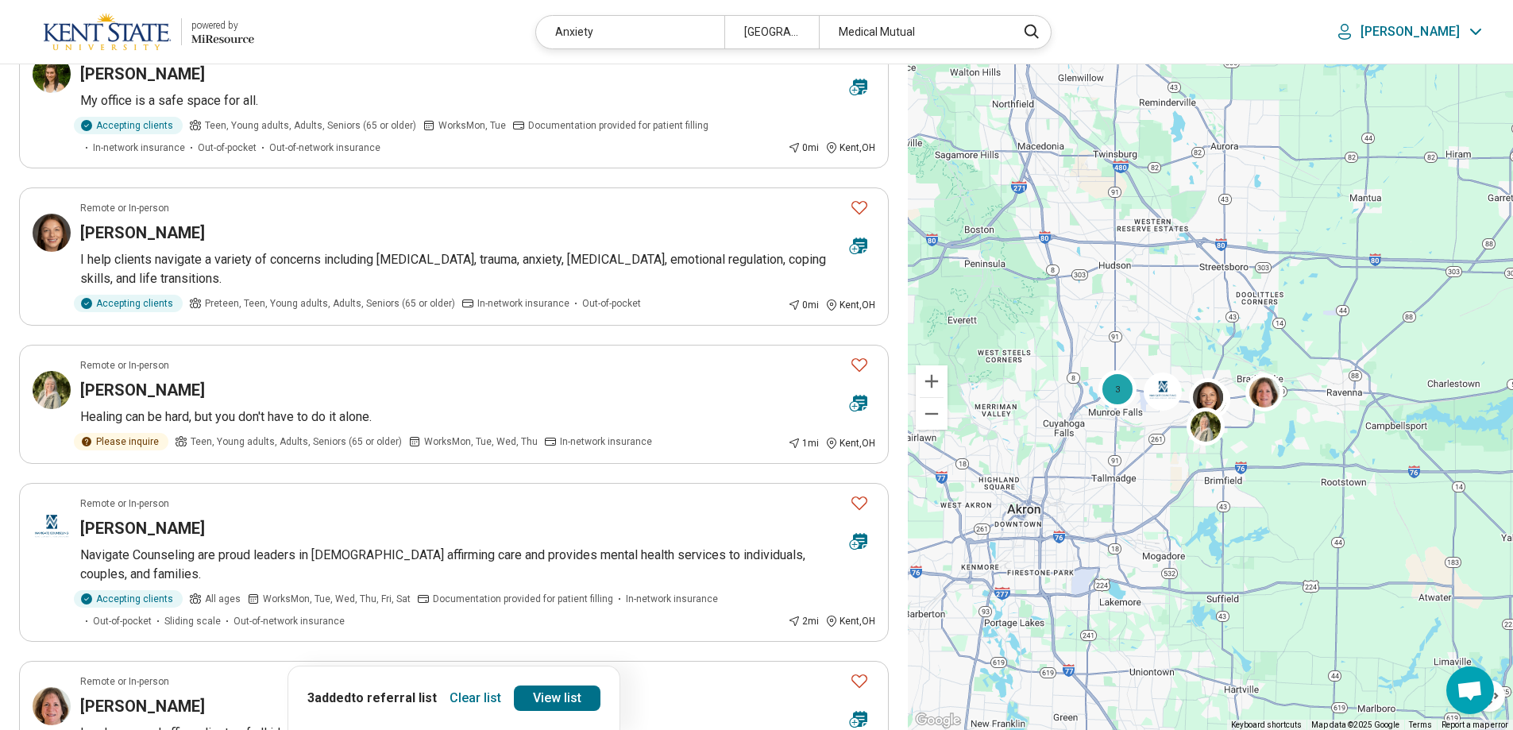
scroll to position [478, 0]
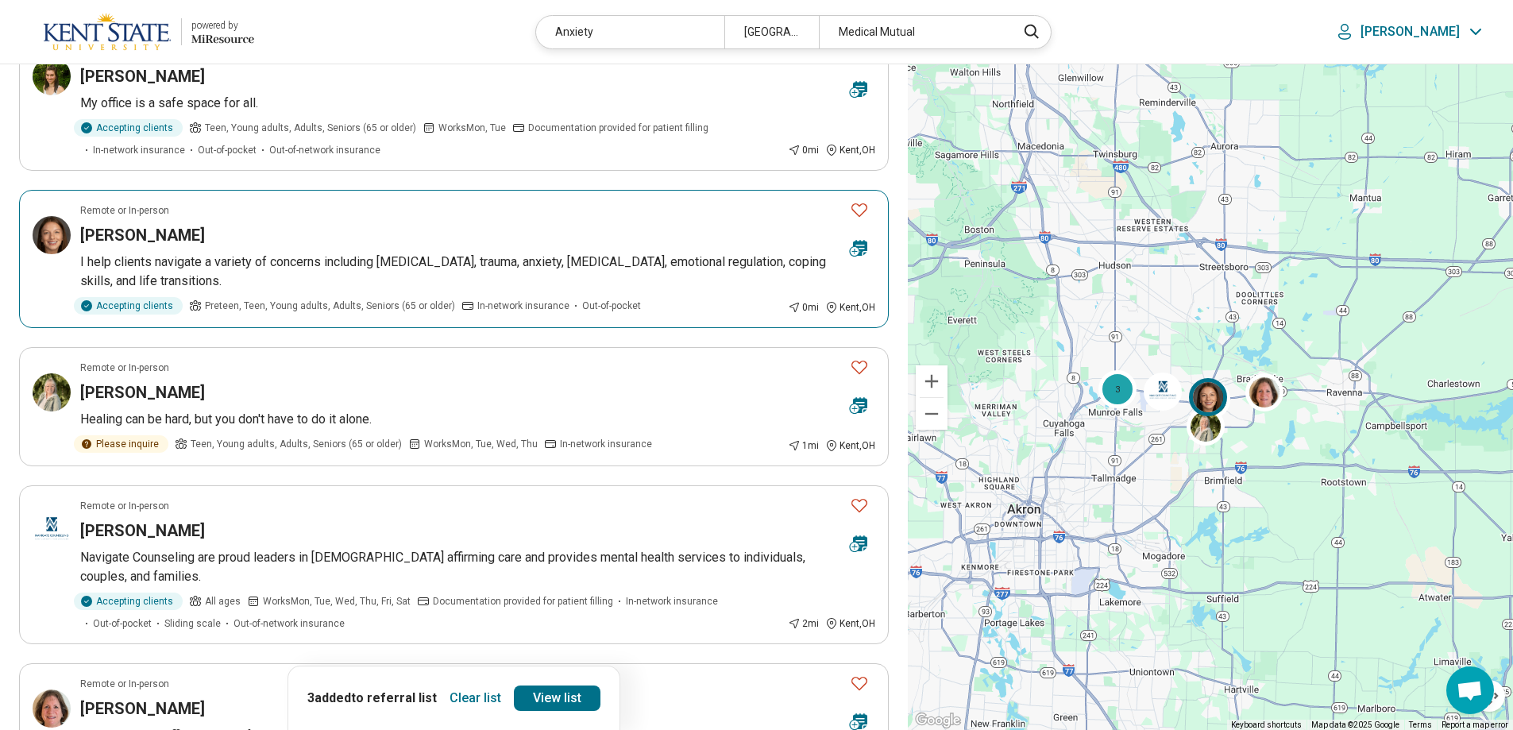
click at [858, 213] on icon "Favorite" at bounding box center [859, 209] width 19 height 19
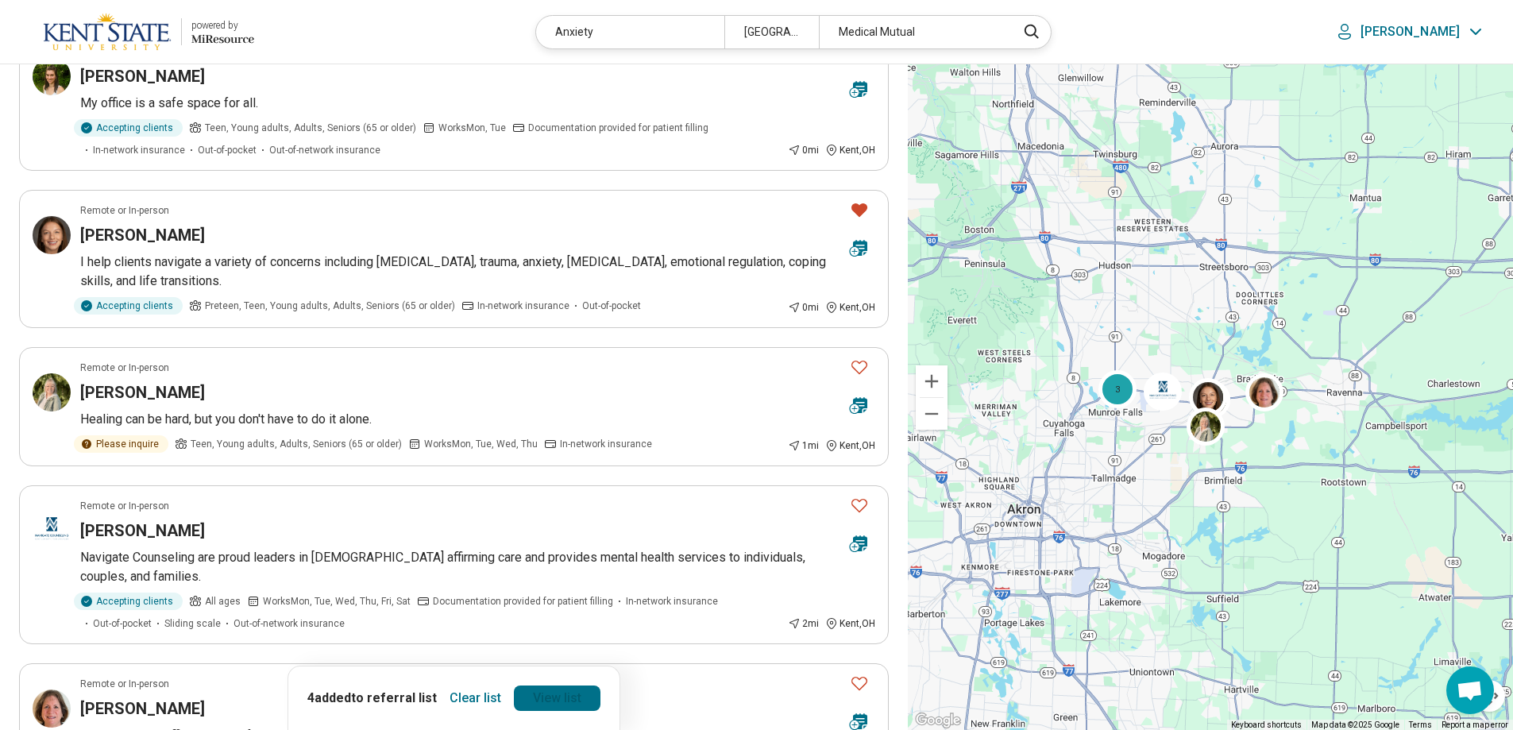
click at [575, 698] on link "View list" at bounding box center [557, 697] width 87 height 25
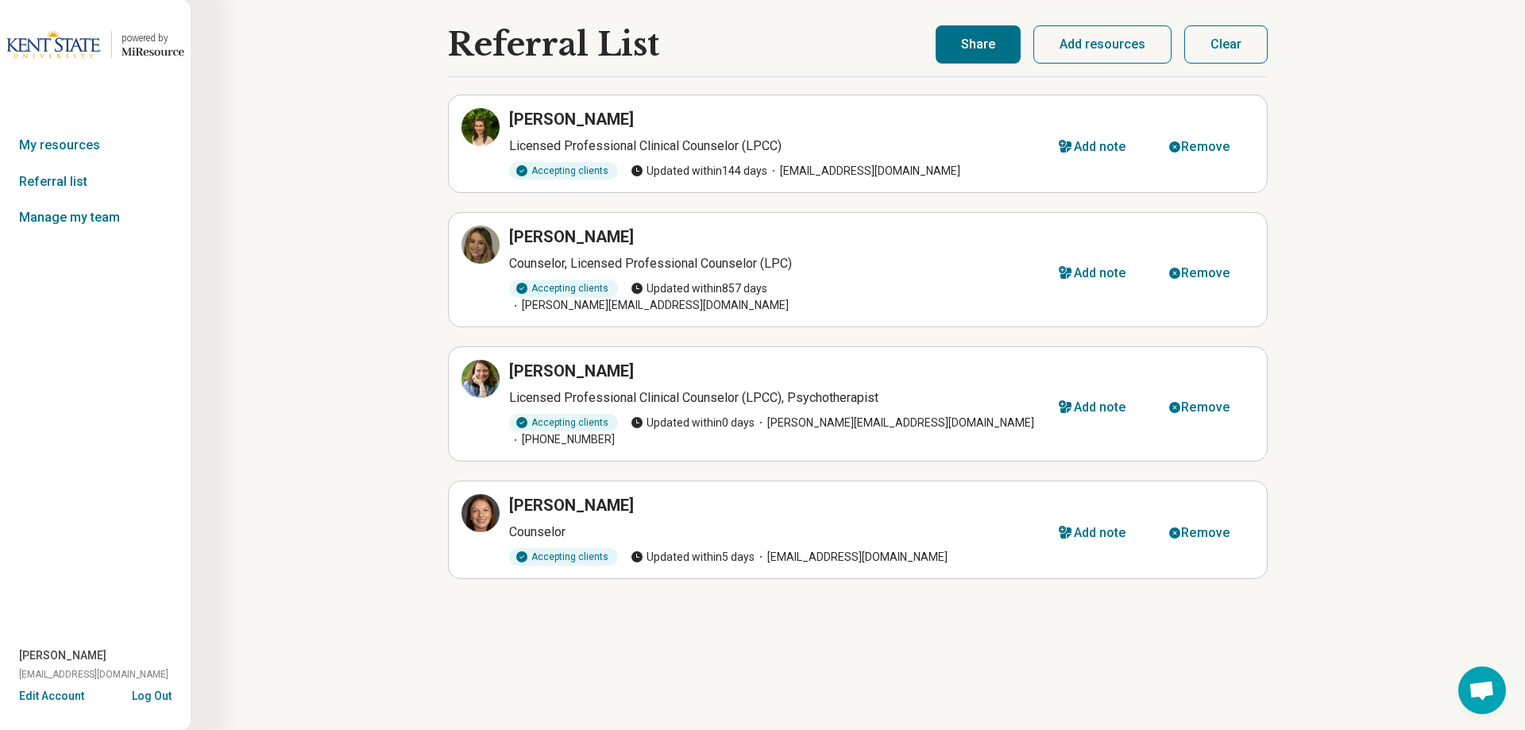
click at [995, 52] on button "Share" at bounding box center [977, 44] width 85 height 38
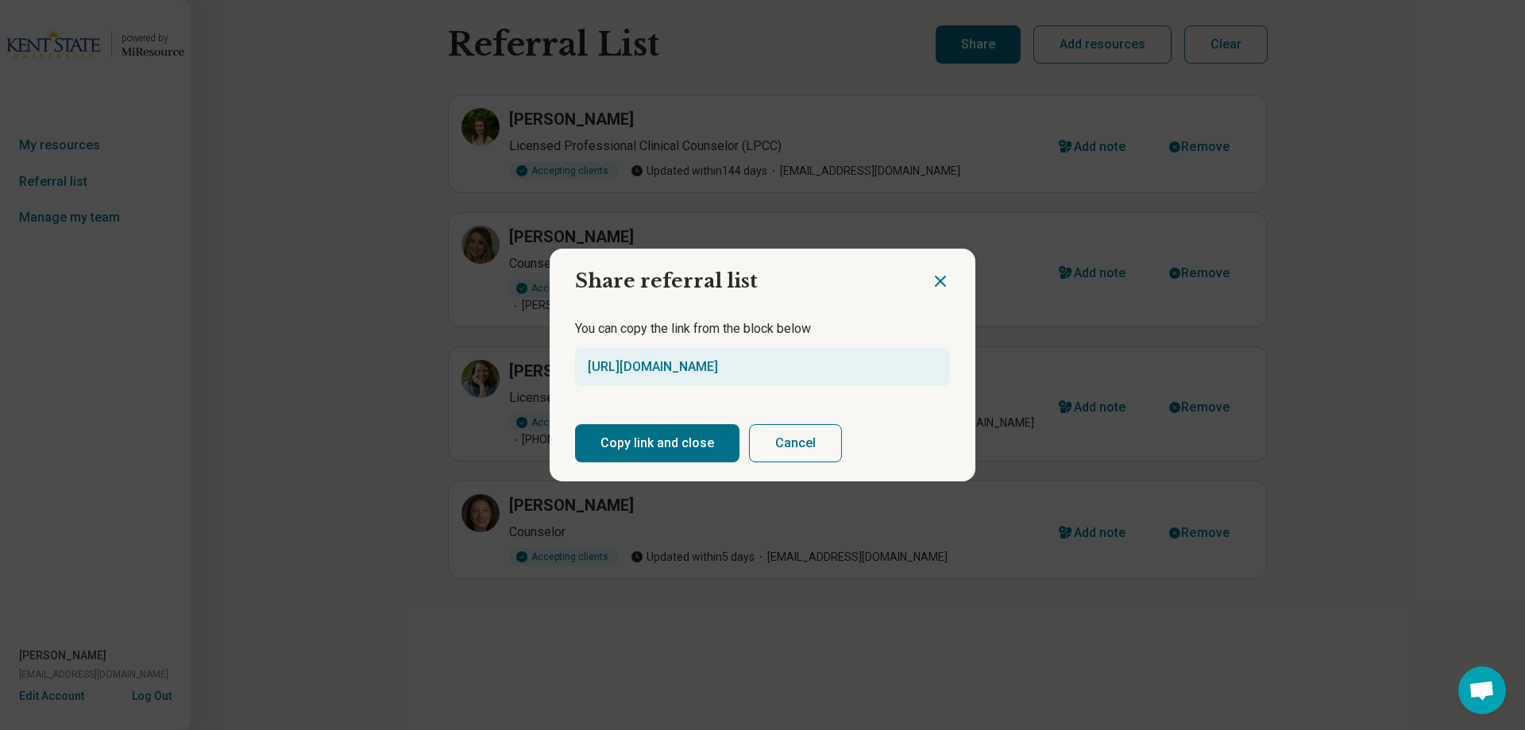
click at [677, 455] on button "Copy link and close" at bounding box center [657, 443] width 164 height 38
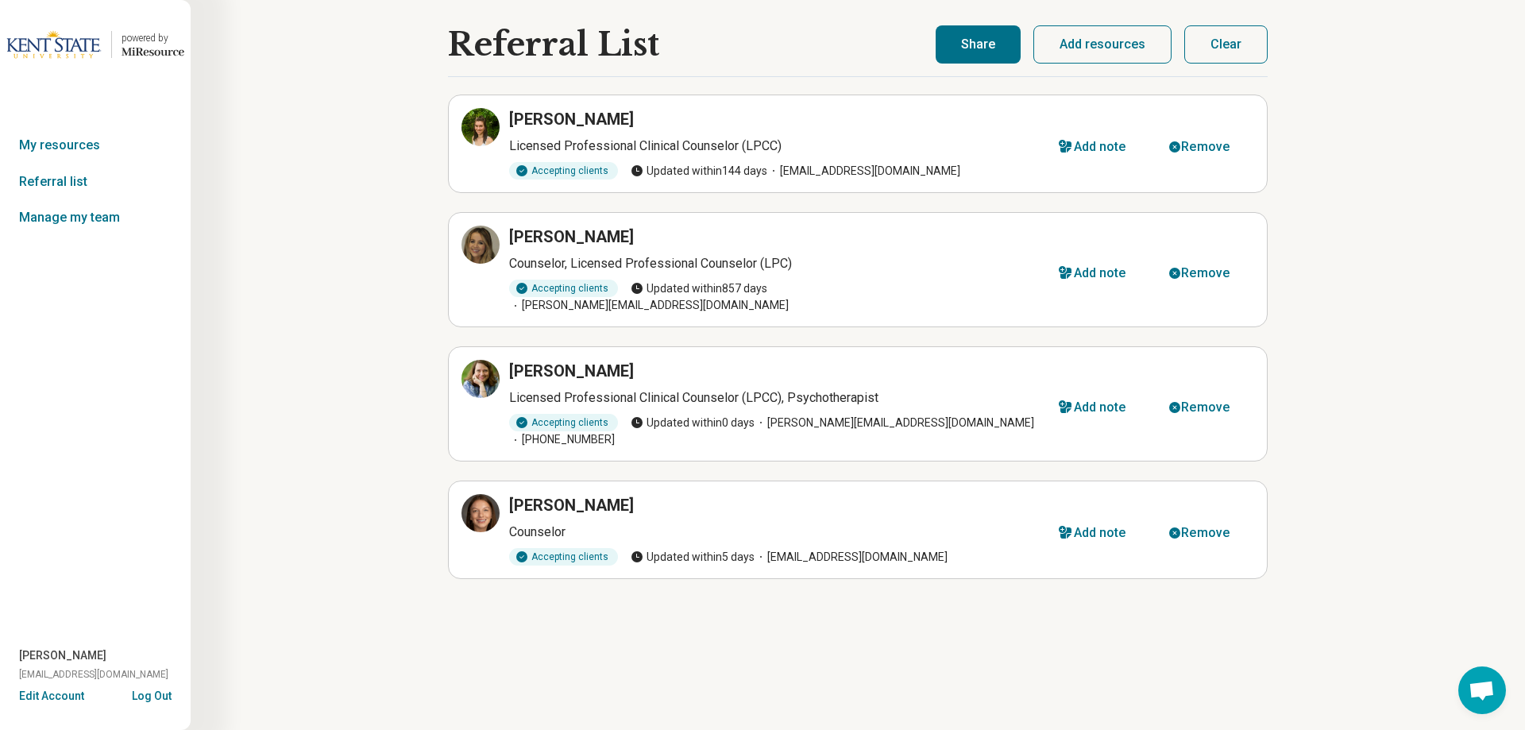
click at [168, 692] on button "Log Out" at bounding box center [152, 694] width 40 height 13
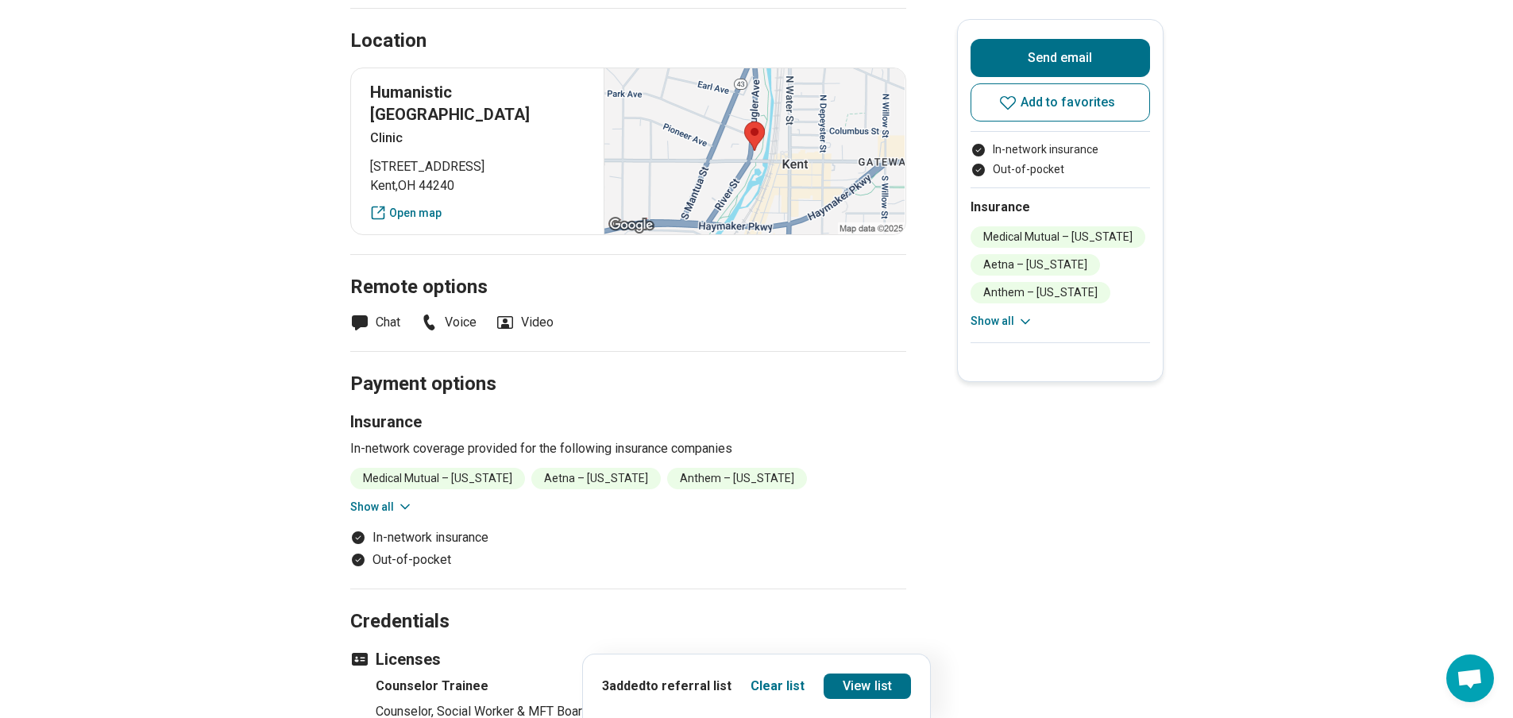
scroll to position [952, 0]
